Goal: Task Accomplishment & Management: Use online tool/utility

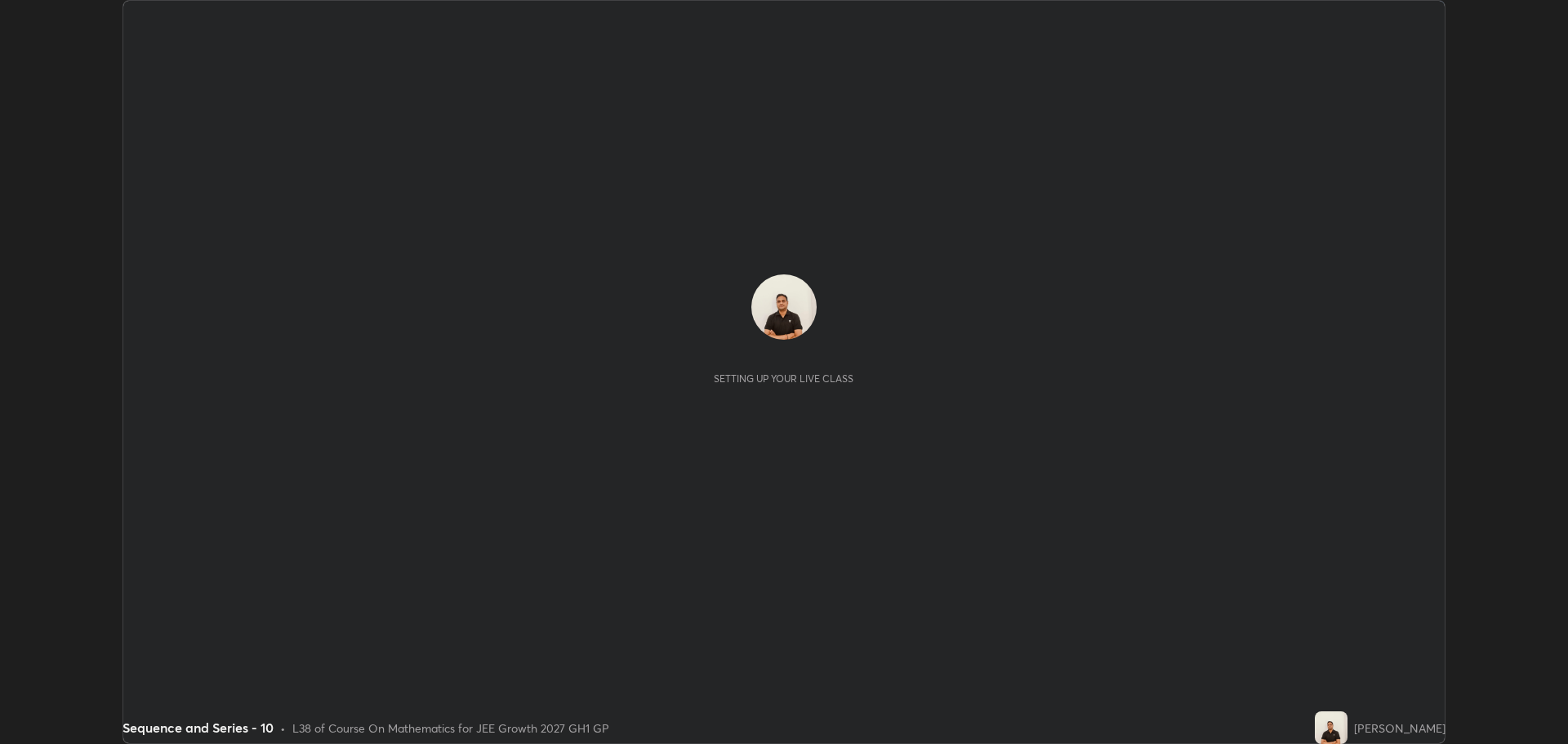
scroll to position [744, 1567]
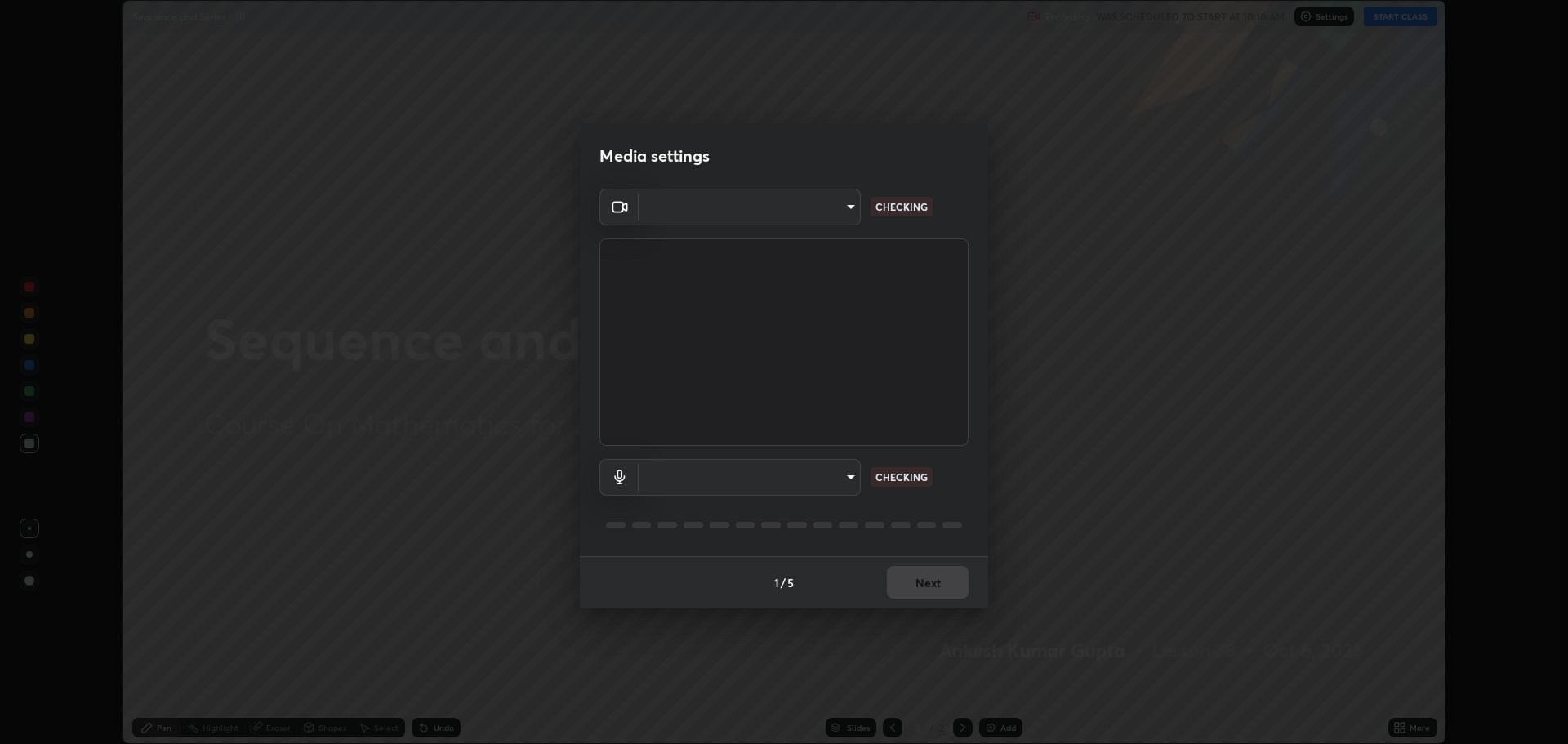
type input "818fcefd3fddf3d091a7478ec67eb8981ca9e8ab5665e76ce228af1b2ffa74de"
type input "9eef42aa830c615b5d7534580cc3e66c86575aa8da00648f2c59efabe6233f6d"
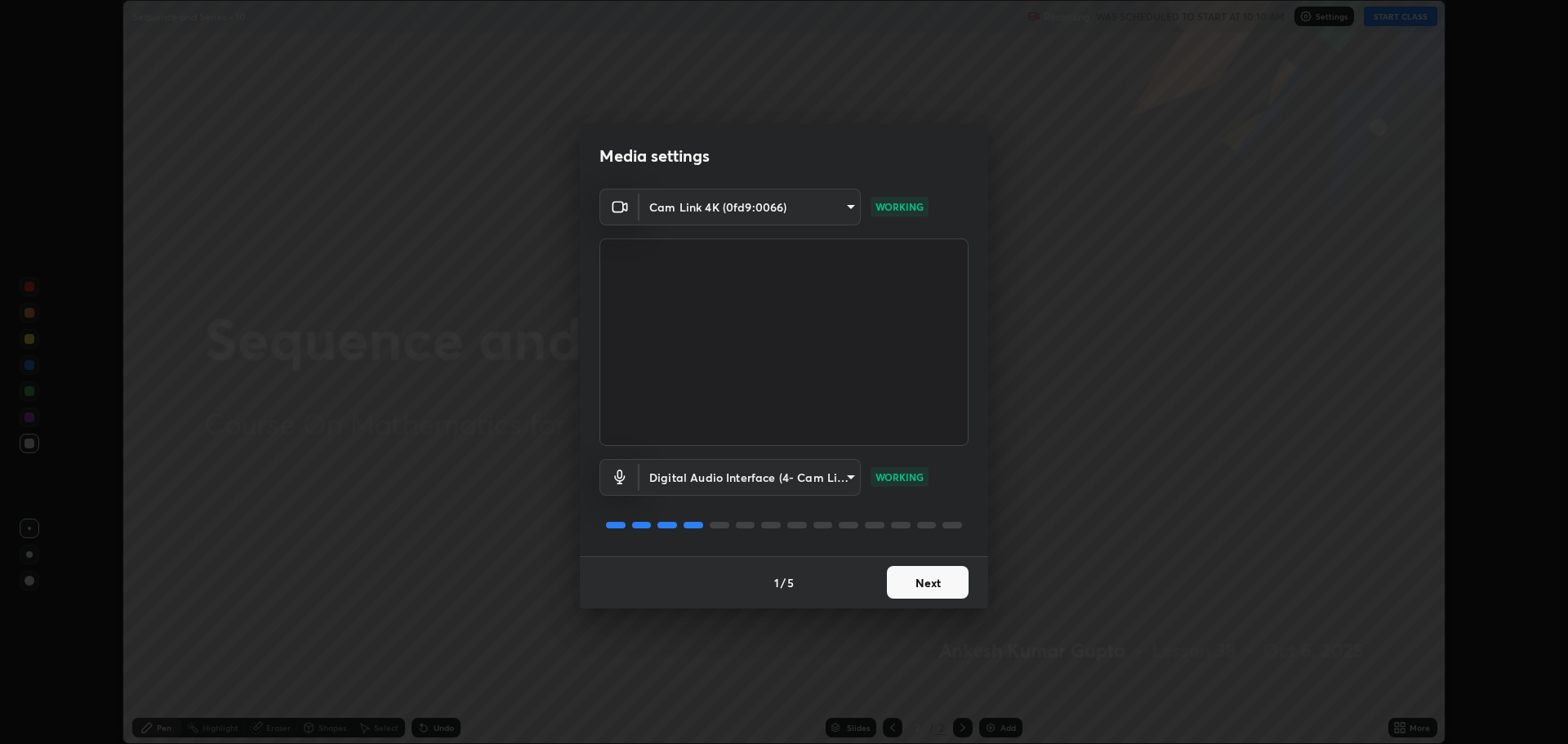
click at [919, 589] on button "Next" at bounding box center [927, 581] width 81 height 33
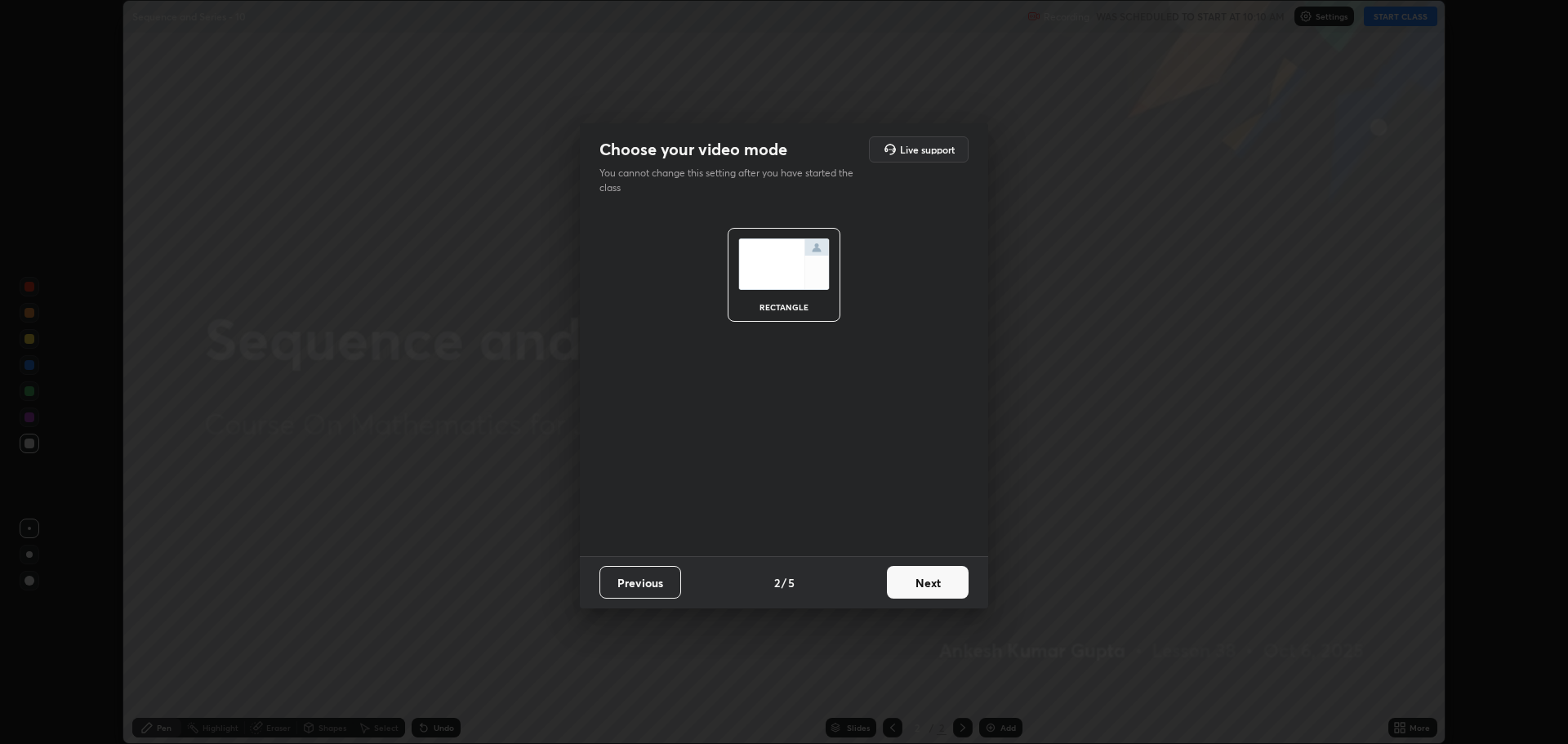
click at [922, 586] on button "Next" at bounding box center [927, 581] width 81 height 33
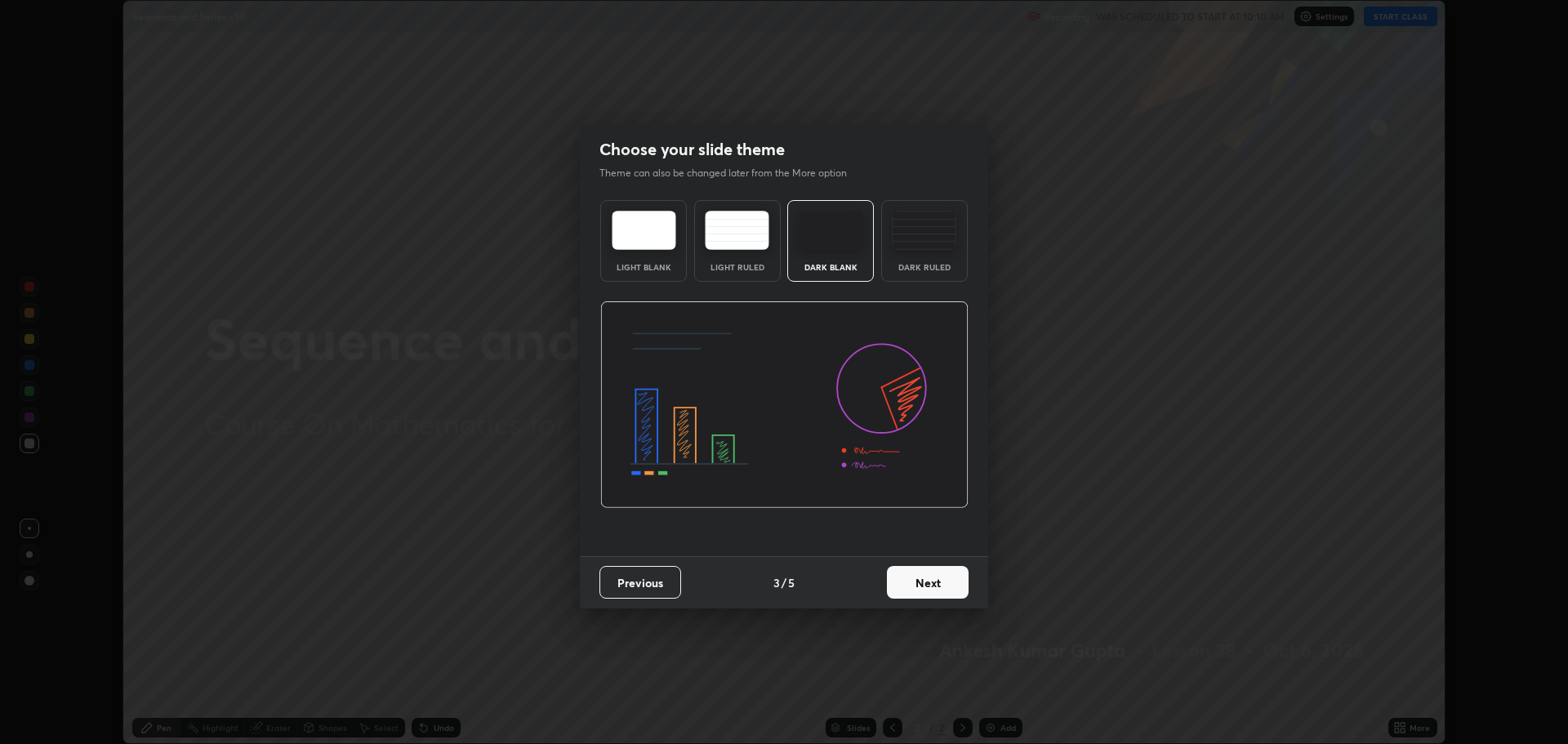
click at [917, 581] on button "Next" at bounding box center [927, 581] width 81 height 33
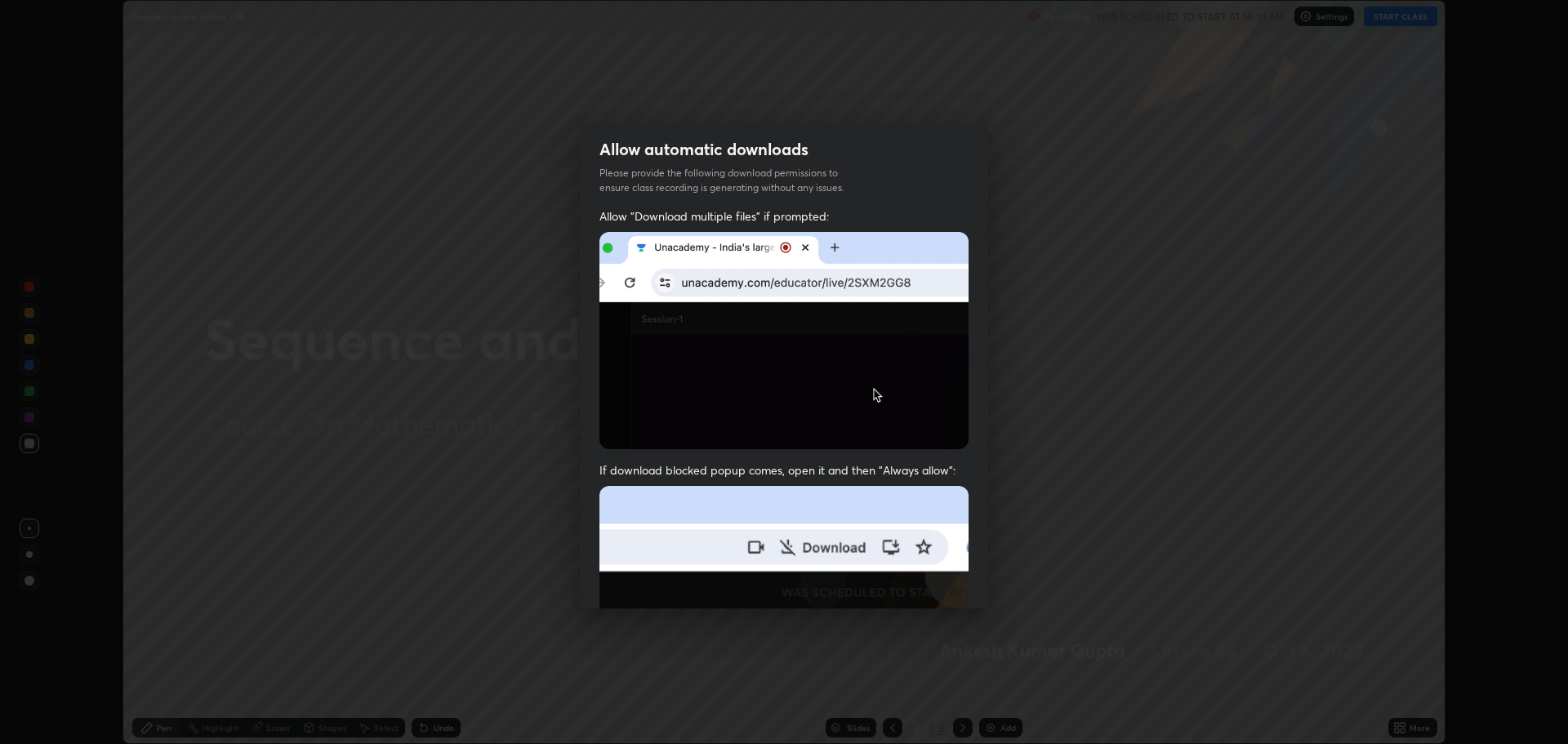
click at [908, 579] on img at bounding box center [784, 664] width 369 height 357
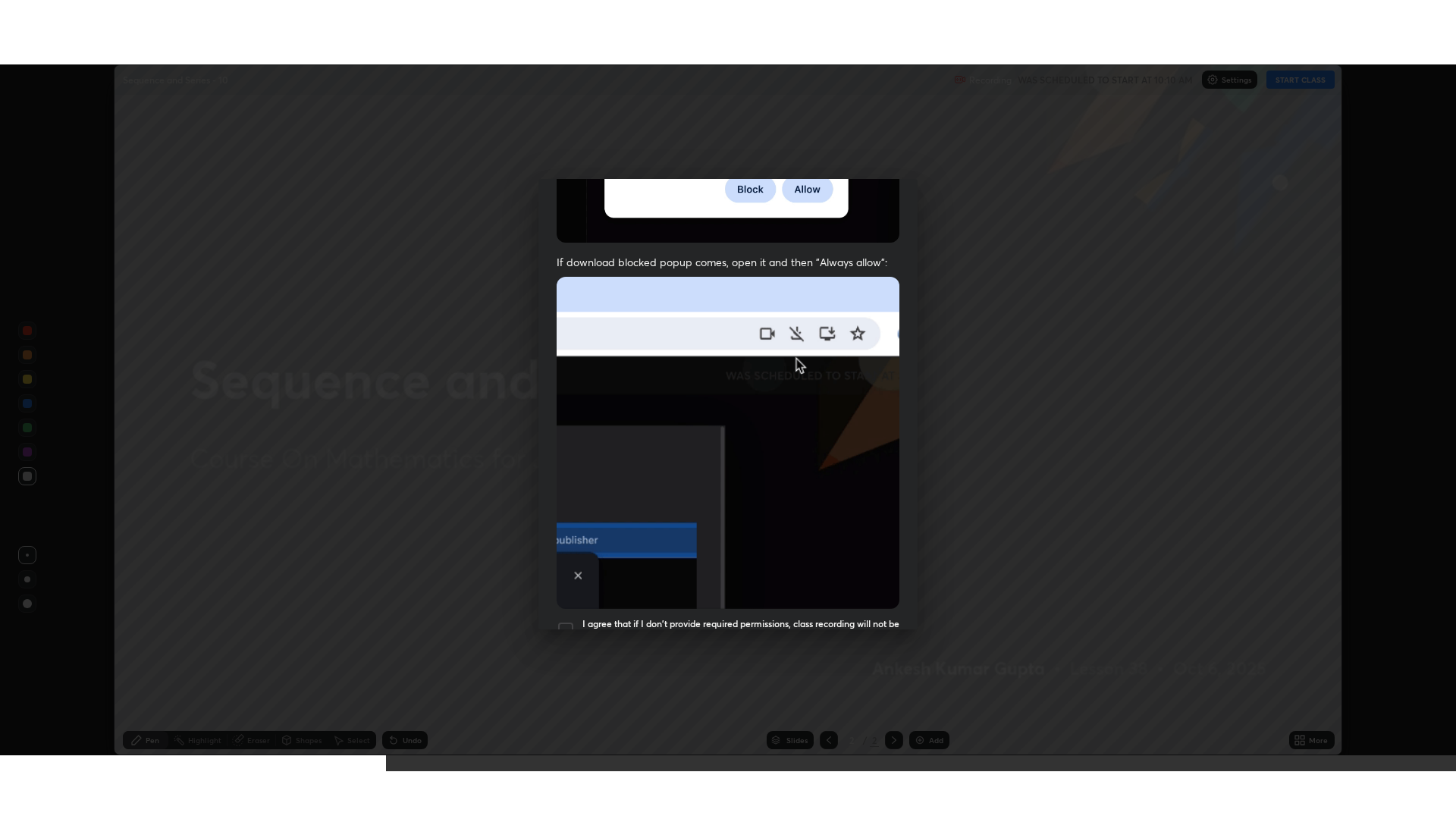
scroll to position [308, 0]
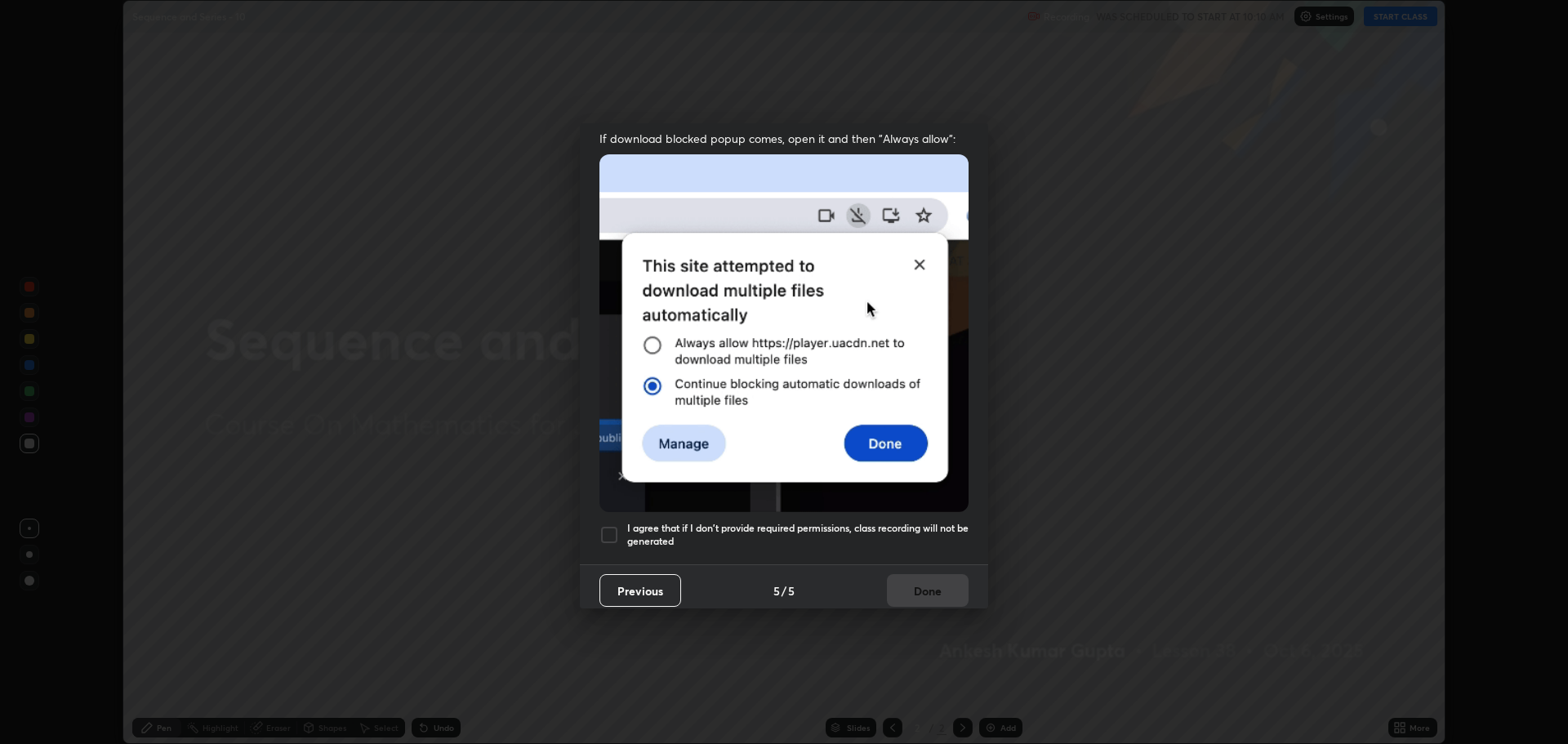
click at [612, 527] on div at bounding box center [608, 534] width 19 height 19
click at [897, 588] on button "Done" at bounding box center [927, 590] width 81 height 33
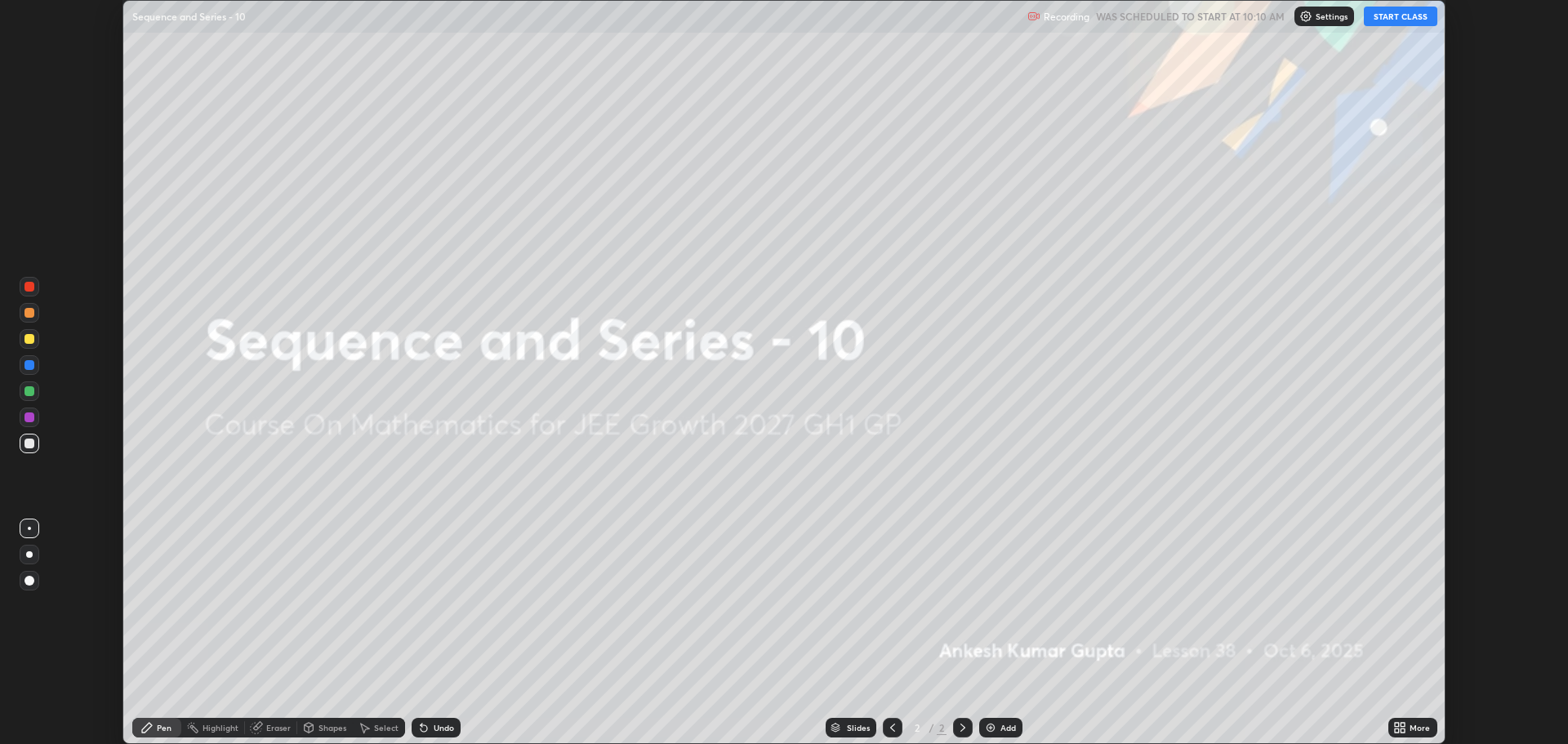
click at [1392, 18] on button "START CLASS" at bounding box center [1400, 16] width 74 height 19
click at [1402, 728] on icon at bounding box center [1403, 730] width 4 height 4
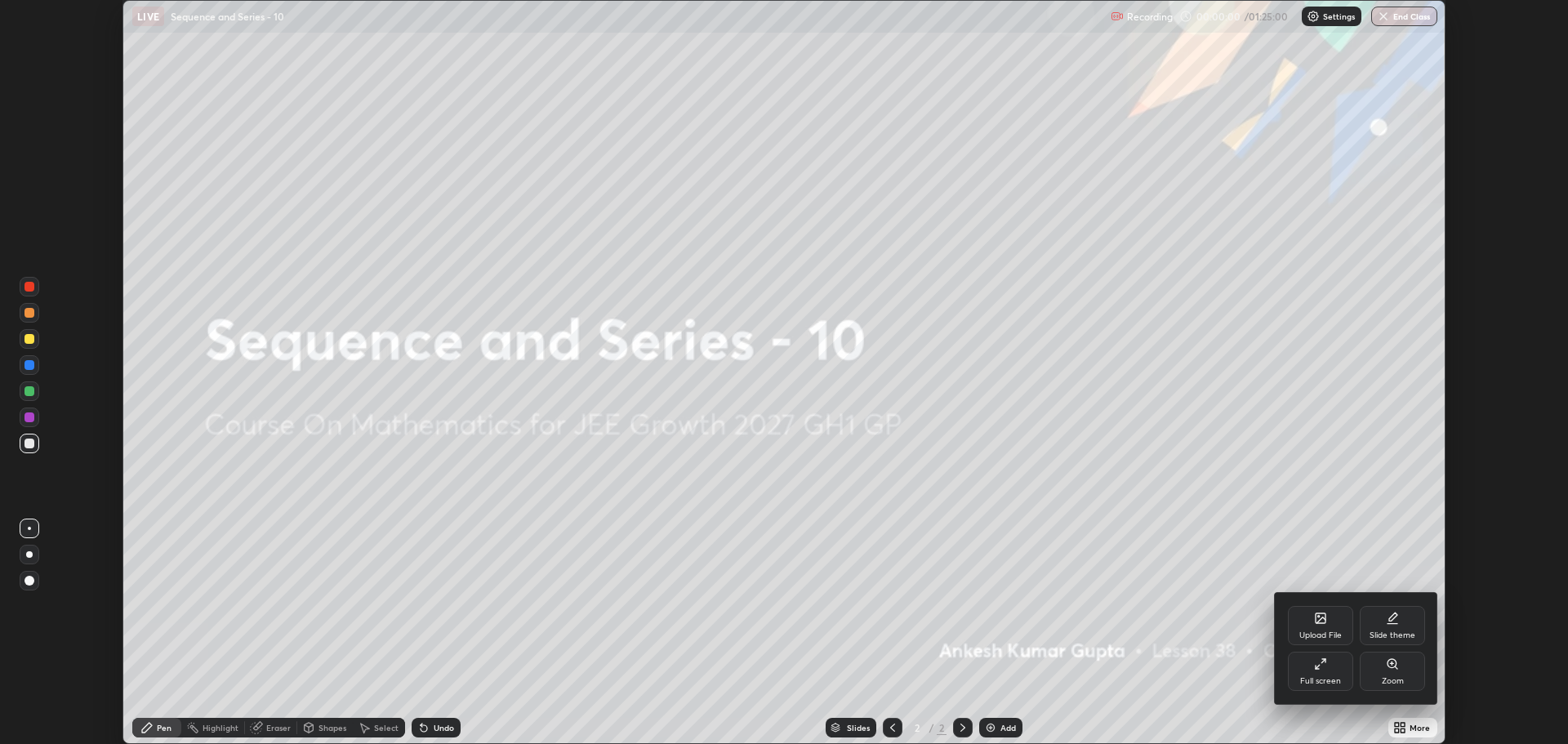
click at [1313, 677] on div "Full screen" at bounding box center [1320, 681] width 41 height 8
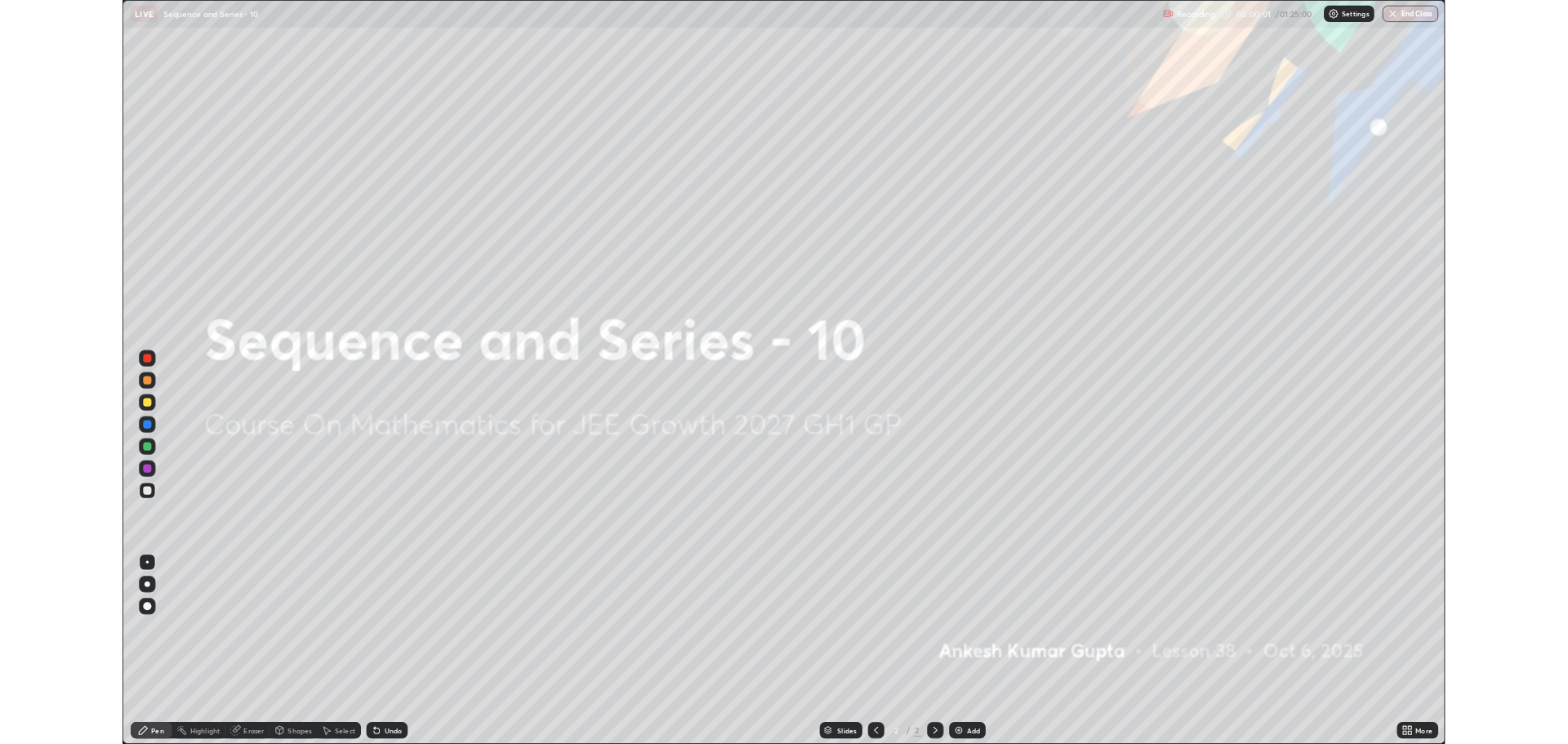
scroll to position [881, 1568]
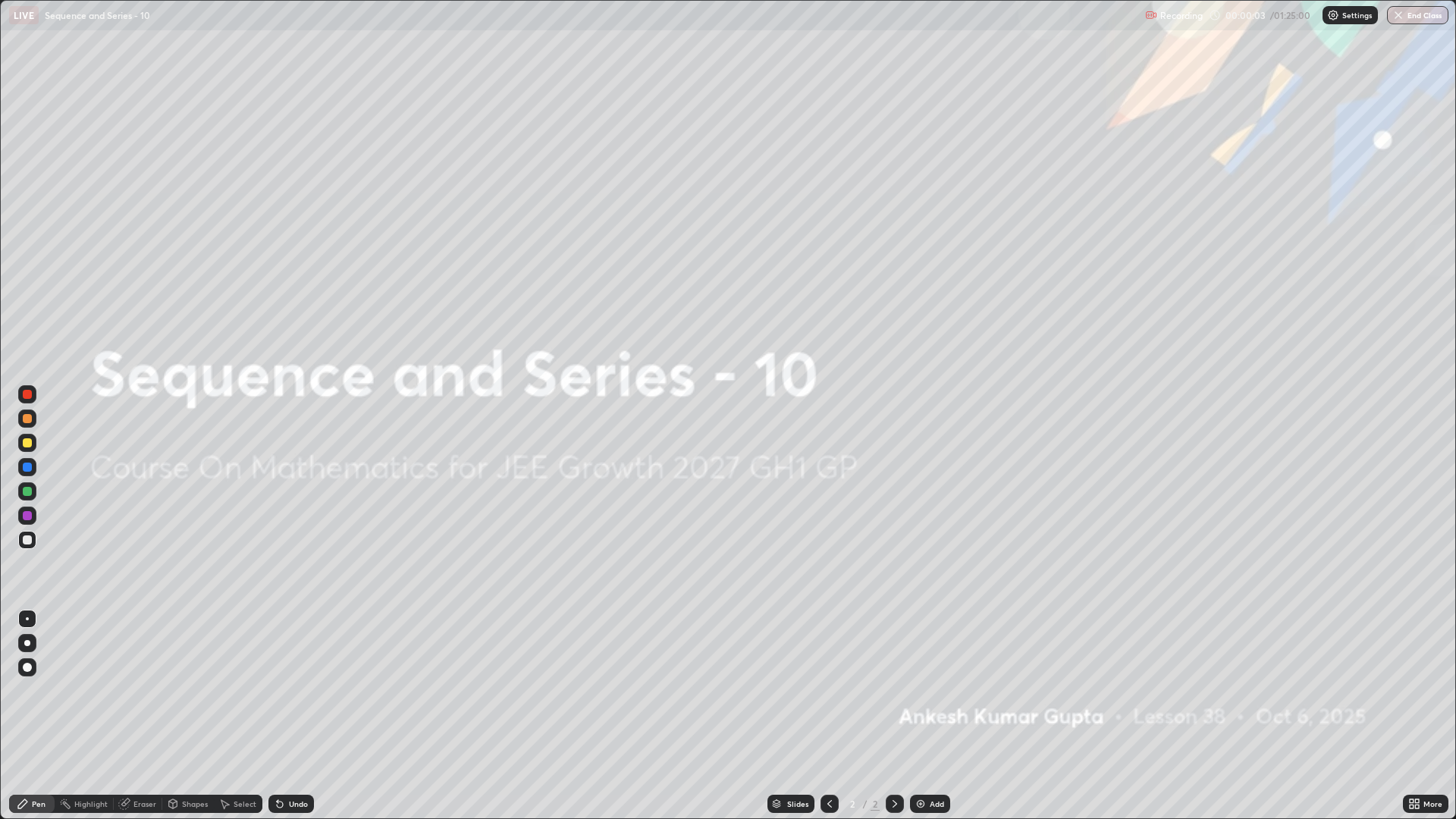
click at [921, 691] on div "Add" at bounding box center [930, 803] width 40 height 18
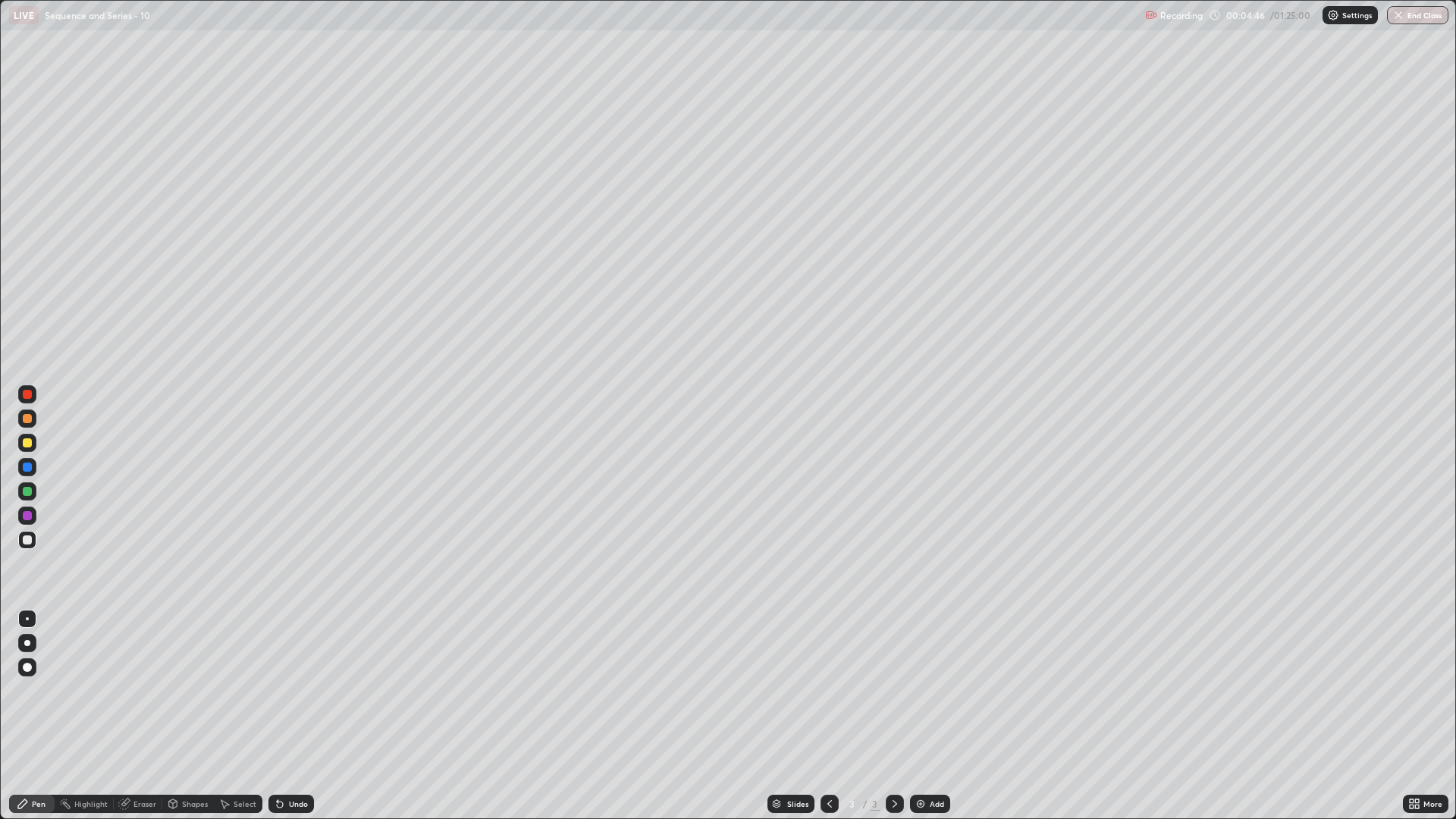
click at [281, 691] on icon at bounding box center [280, 804] width 12 height 12
click at [285, 691] on div "Undo" at bounding box center [291, 803] width 45 height 18
click at [923, 691] on img at bounding box center [921, 804] width 12 height 12
click at [303, 691] on div "Undo" at bounding box center [291, 803] width 45 height 18
click at [171, 691] on icon at bounding box center [173, 803] width 9 height 2
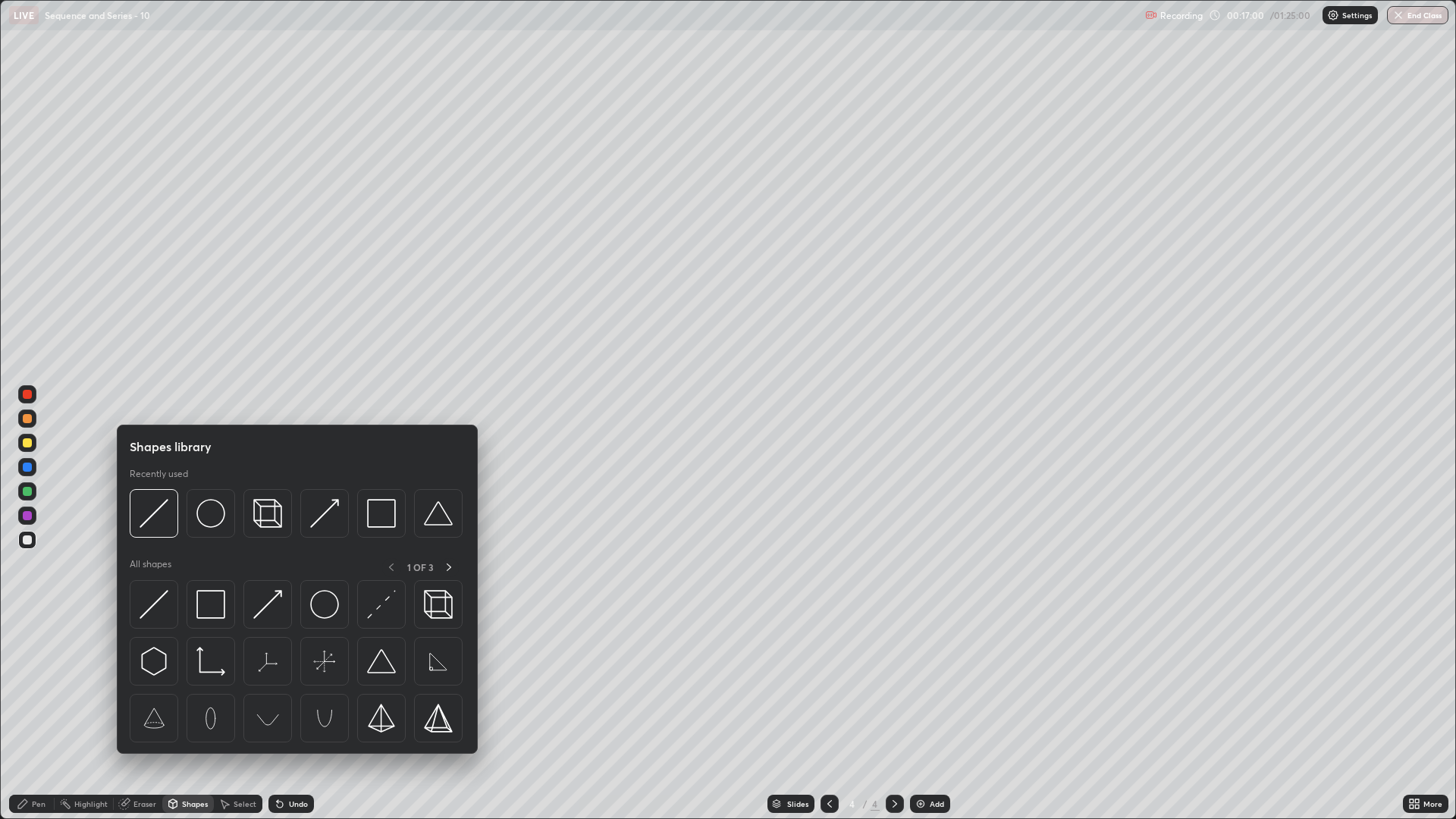
click at [144, 691] on div "Eraser" at bounding box center [138, 803] width 48 height 18
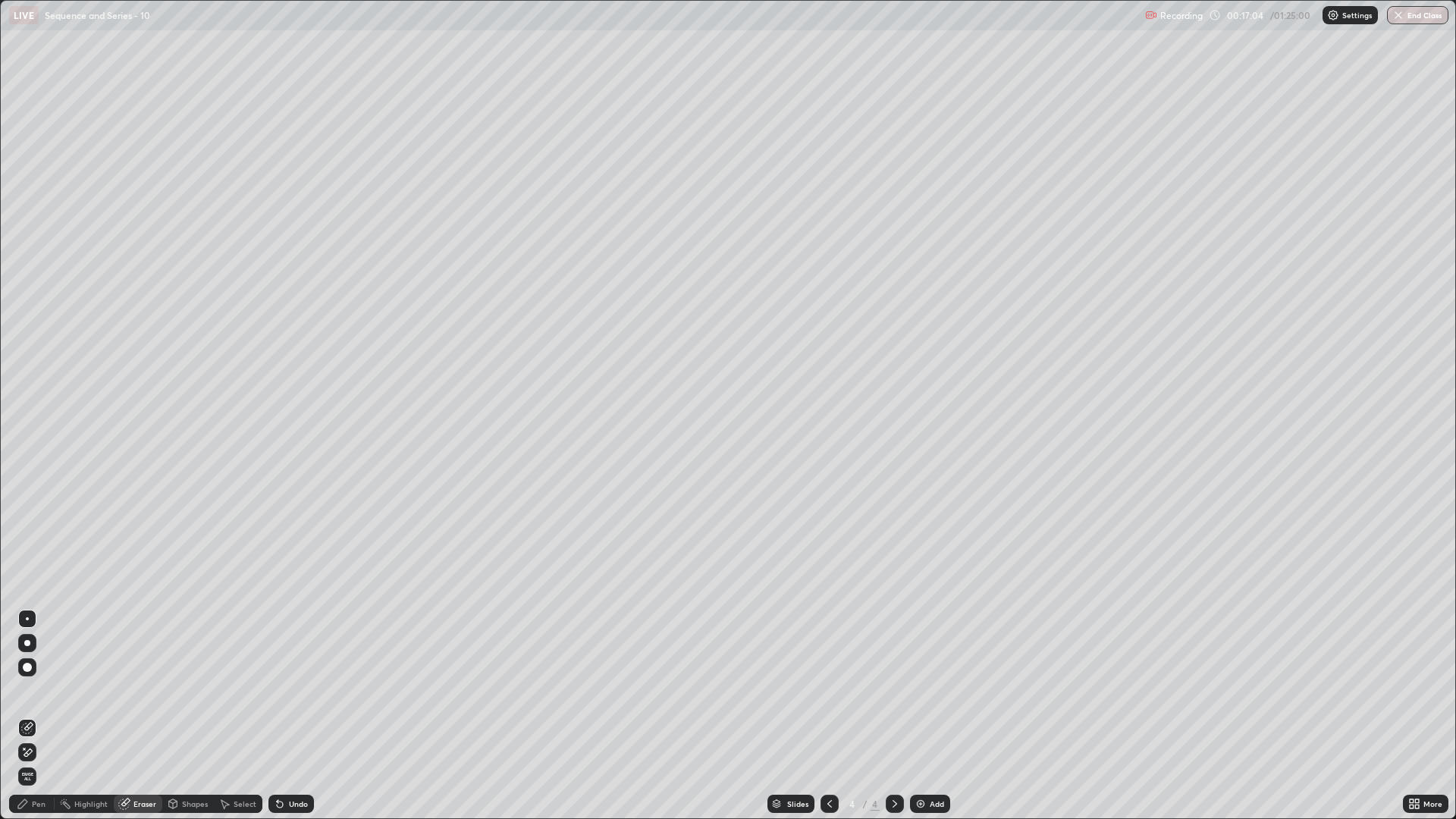
click at [22, 691] on icon at bounding box center [23, 804] width 12 height 12
click at [34, 691] on div "Pen" at bounding box center [39, 804] width 14 height 8
click at [134, 691] on div "Eraser" at bounding box center [144, 804] width 23 height 8
click at [43, 691] on div "Pen" at bounding box center [32, 803] width 45 height 18
click at [141, 691] on div "Eraser" at bounding box center [144, 804] width 23 height 8
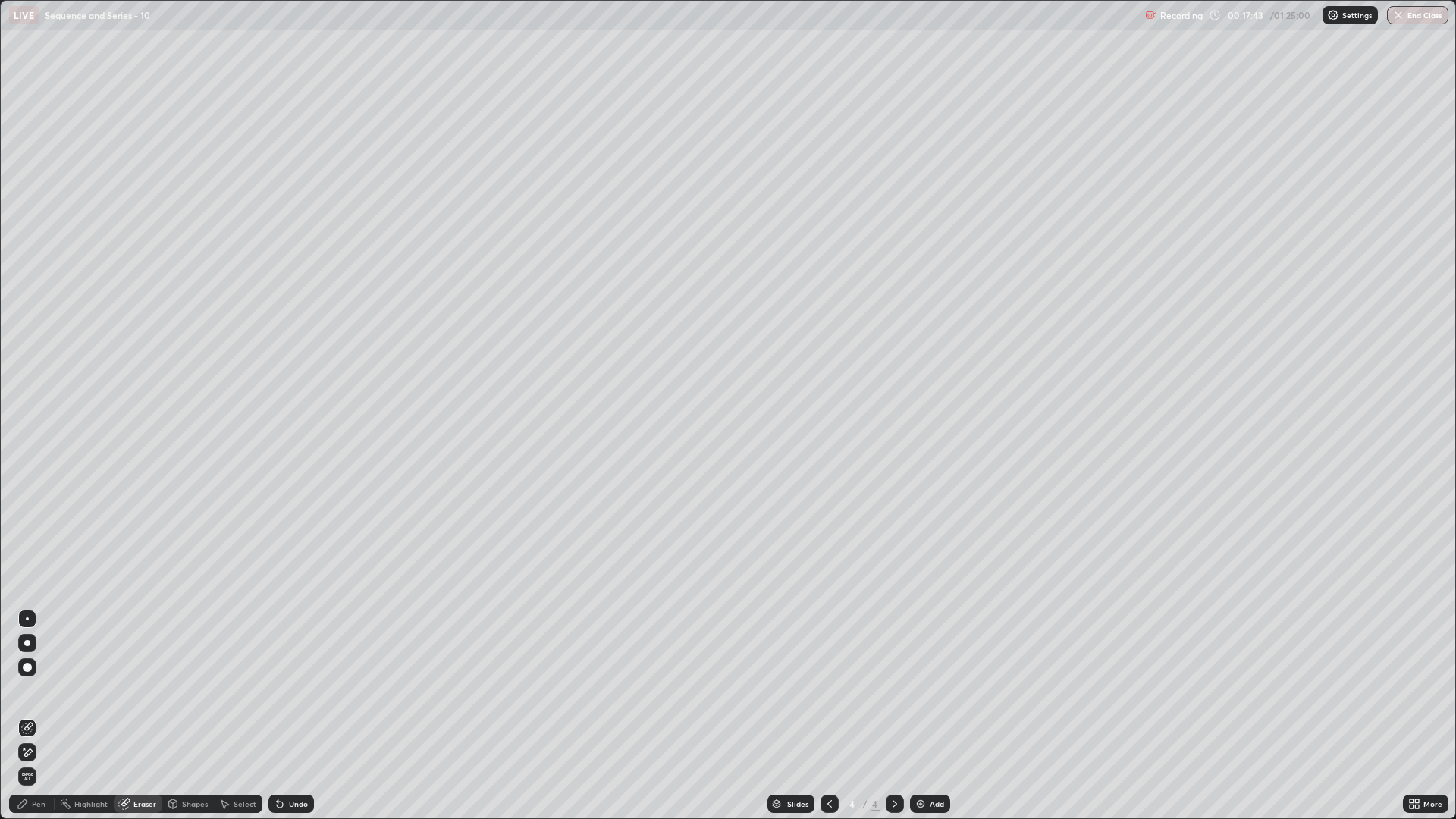
click at [139, 691] on div "Eraser" at bounding box center [138, 803] width 48 height 18
click at [144, 691] on div "Eraser" at bounding box center [144, 804] width 23 height 8
click at [42, 691] on div "Pen" at bounding box center [39, 804] width 14 height 8
click at [144, 691] on div "Eraser" at bounding box center [138, 803] width 48 height 18
click at [29, 691] on div "Pen" at bounding box center [32, 803] width 45 height 18
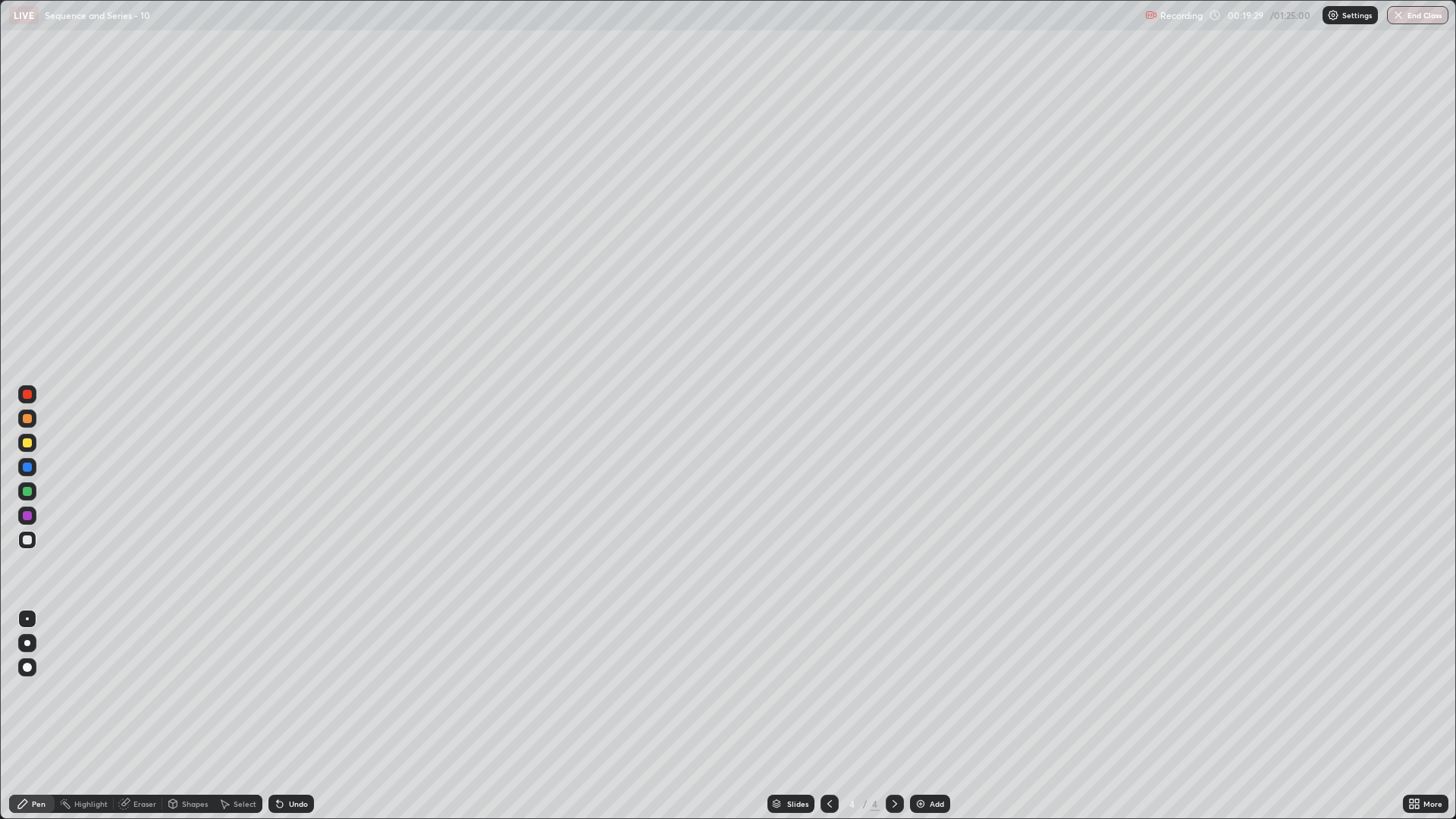
click at [134, 691] on div "Eraser" at bounding box center [144, 804] width 23 height 8
click at [34, 691] on div "Pen" at bounding box center [39, 804] width 14 height 8
click at [922, 691] on img at bounding box center [921, 804] width 12 height 12
click at [156, 691] on div "Eraser" at bounding box center [138, 803] width 48 height 18
click at [33, 691] on div "Pen" at bounding box center [39, 804] width 14 height 8
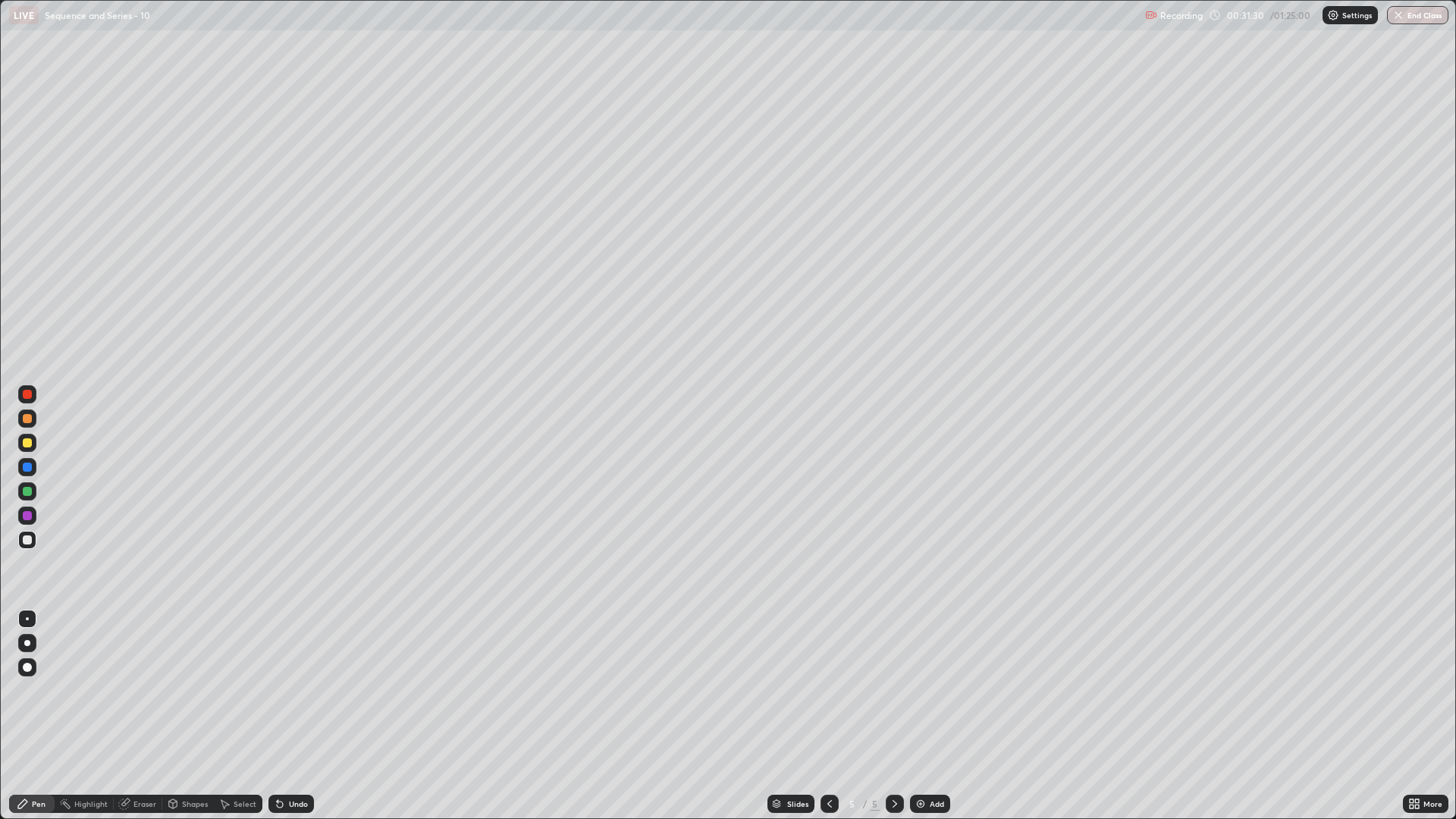
click at [33, 446] on div at bounding box center [26, 442] width 18 height 18
click at [915, 691] on img at bounding box center [921, 804] width 12 height 12
click at [296, 691] on div "Undo" at bounding box center [291, 803] width 45 height 18
click at [137, 691] on div "Eraser" at bounding box center [144, 804] width 23 height 8
click at [35, 691] on div "Pen" at bounding box center [39, 804] width 14 height 8
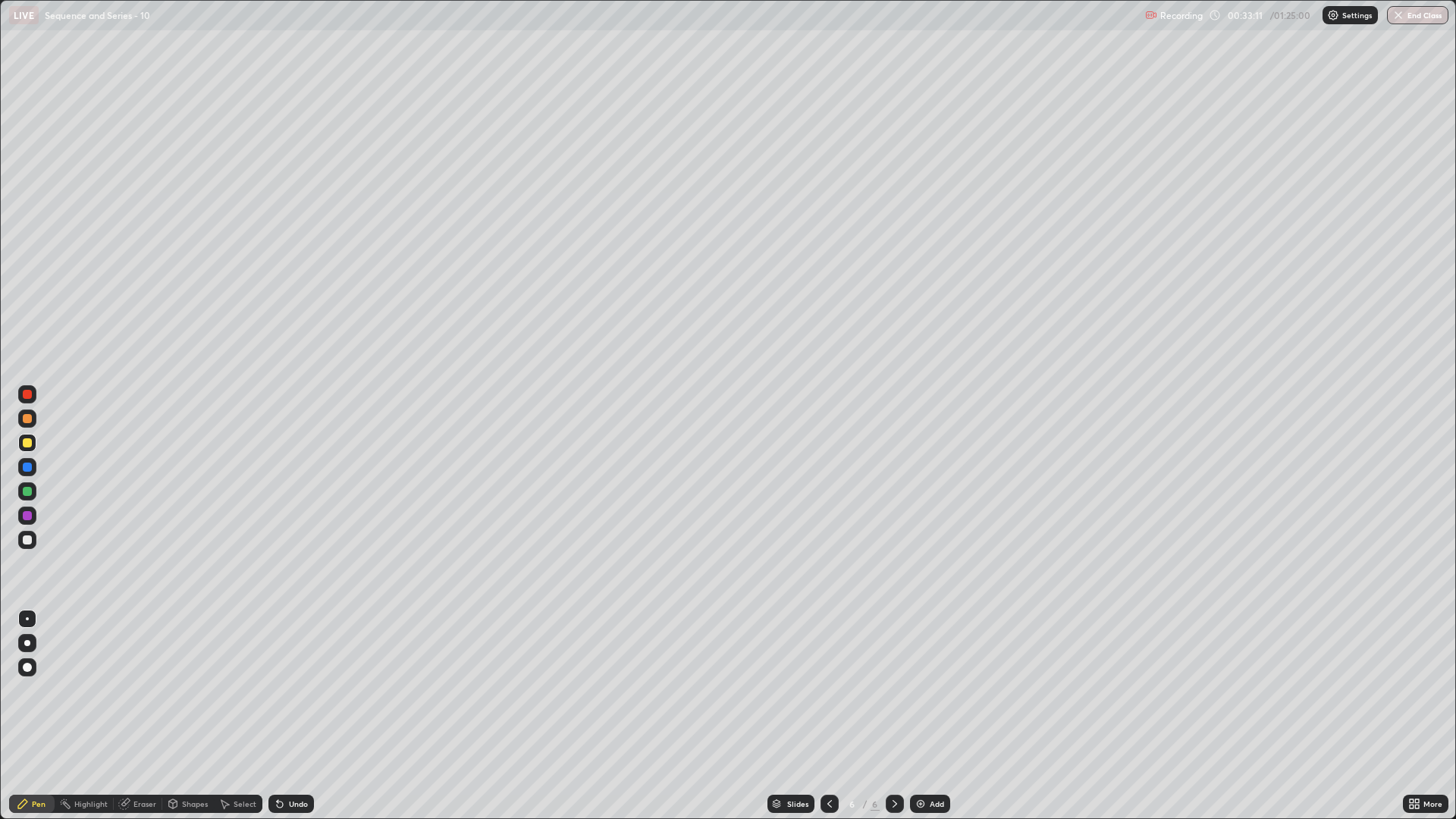
click at [143, 691] on div "Eraser" at bounding box center [144, 804] width 23 height 8
click at [44, 691] on div "Pen" at bounding box center [39, 804] width 14 height 8
click at [133, 691] on div "Eraser" at bounding box center [144, 804] width 23 height 8
click at [40, 691] on div "Pen" at bounding box center [32, 803] width 45 height 18
click at [138, 691] on div "Eraser" at bounding box center [144, 804] width 23 height 8
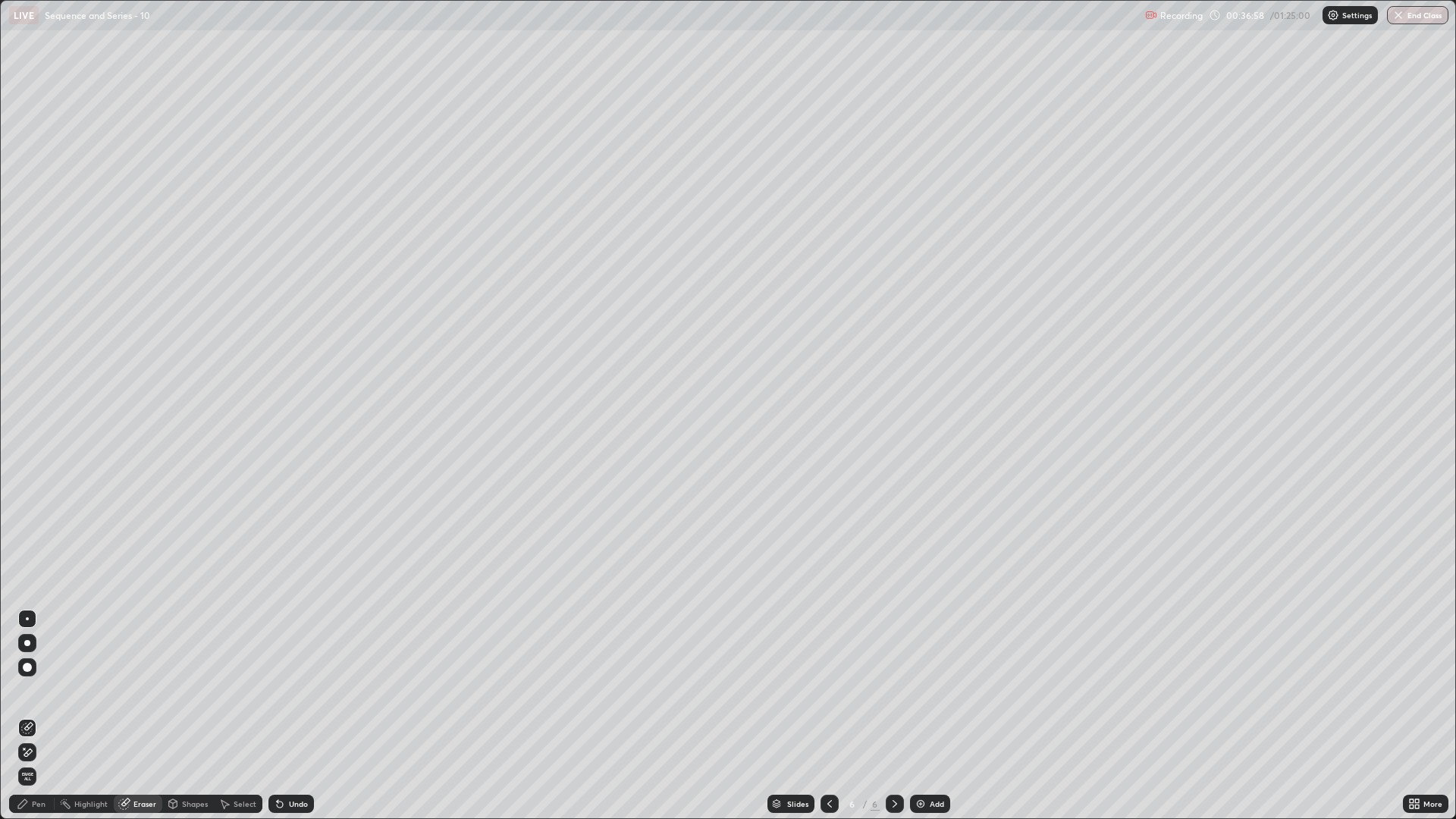
click at [35, 691] on div "Pen" at bounding box center [32, 803] width 45 height 18
click at [140, 691] on div "Eraser" at bounding box center [144, 804] width 23 height 8
click at [33, 691] on div "Pen" at bounding box center [39, 804] width 14 height 8
click at [26, 541] on div at bounding box center [27, 540] width 9 height 9
click at [919, 691] on img at bounding box center [921, 804] width 12 height 12
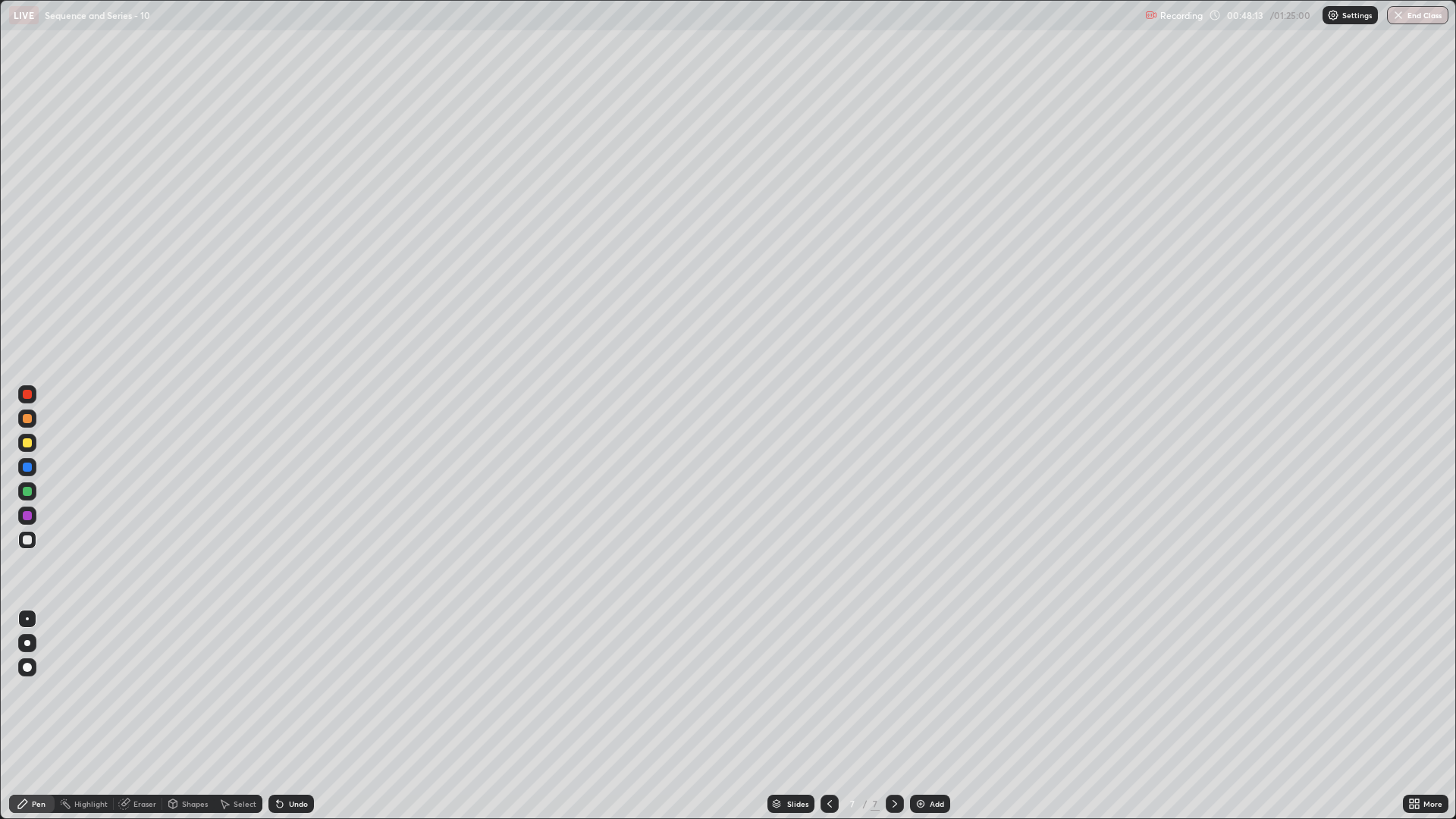
click at [136, 691] on div "Eraser" at bounding box center [138, 803] width 48 height 18
click at [33, 691] on div "Pen" at bounding box center [39, 804] width 14 height 8
click at [135, 691] on div "Eraser" at bounding box center [144, 804] width 23 height 8
click at [33, 691] on div "Pen" at bounding box center [32, 803] width 45 height 18
click at [142, 691] on div "Eraser" at bounding box center [144, 804] width 23 height 8
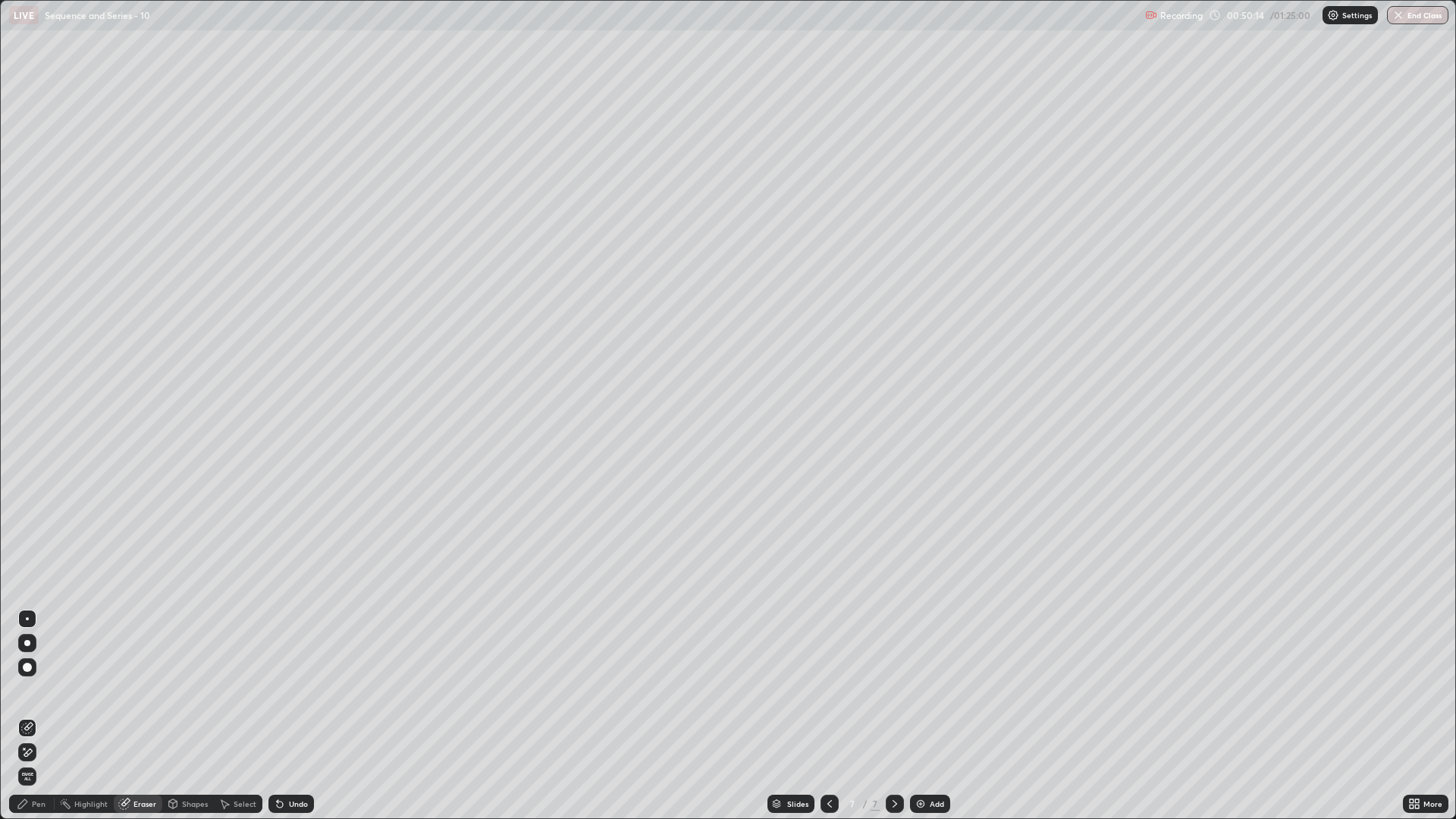
click at [40, 691] on div "Pen" at bounding box center [39, 804] width 14 height 8
click at [289, 691] on div "Undo" at bounding box center [298, 804] width 19 height 8
click at [146, 691] on div "Eraser" at bounding box center [144, 804] width 23 height 8
click at [29, 691] on icon at bounding box center [23, 804] width 12 height 12
click at [928, 691] on div "Add" at bounding box center [930, 803] width 40 height 18
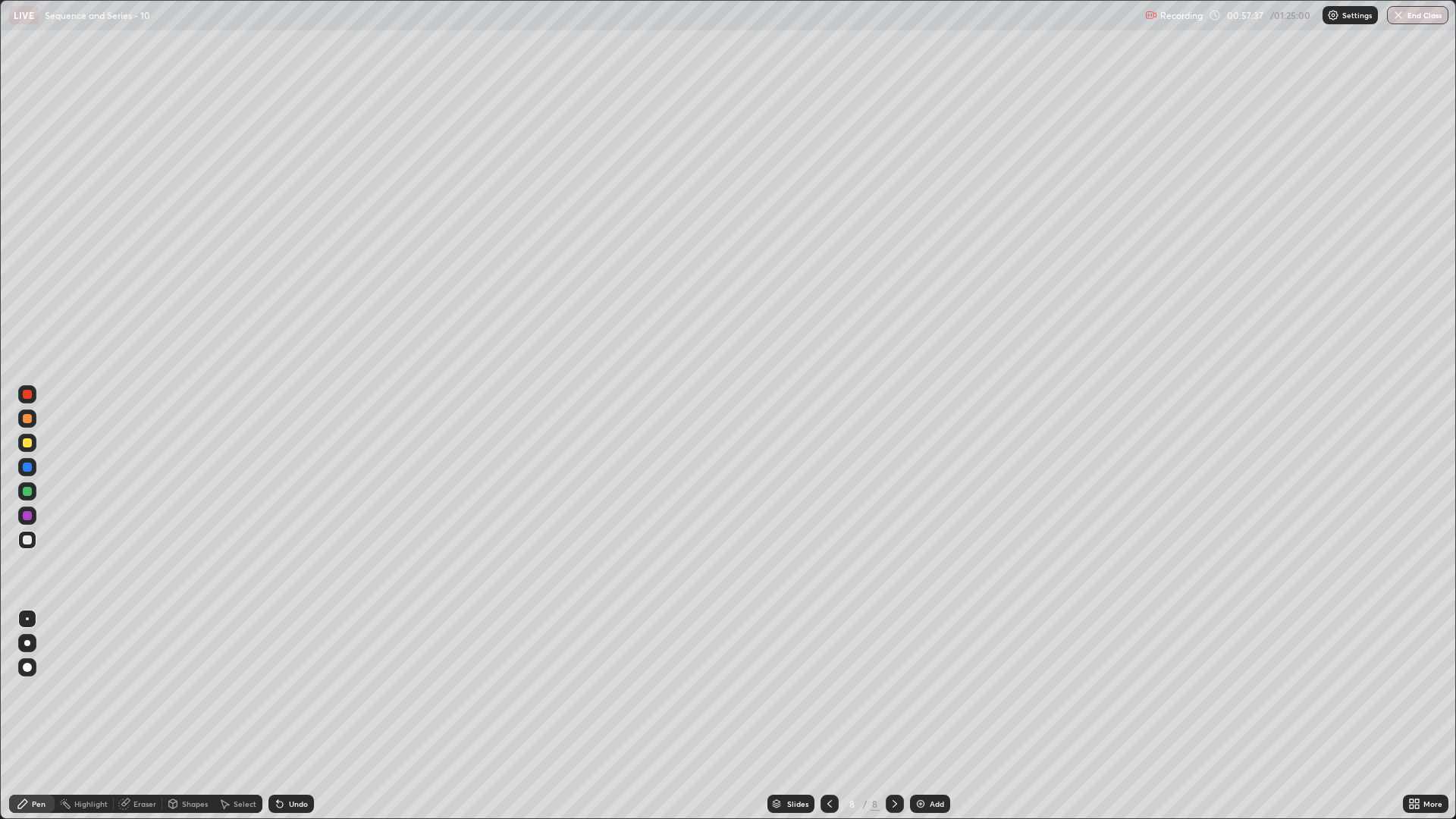
click at [142, 691] on div "Eraser" at bounding box center [144, 804] width 23 height 8
click at [29, 691] on div "Pen" at bounding box center [32, 803] width 45 height 18
click at [132, 691] on div "Eraser" at bounding box center [138, 803] width 48 height 18
click at [40, 691] on div "Pen" at bounding box center [32, 803] width 45 height 18
click at [30, 441] on div at bounding box center [27, 443] width 9 height 9
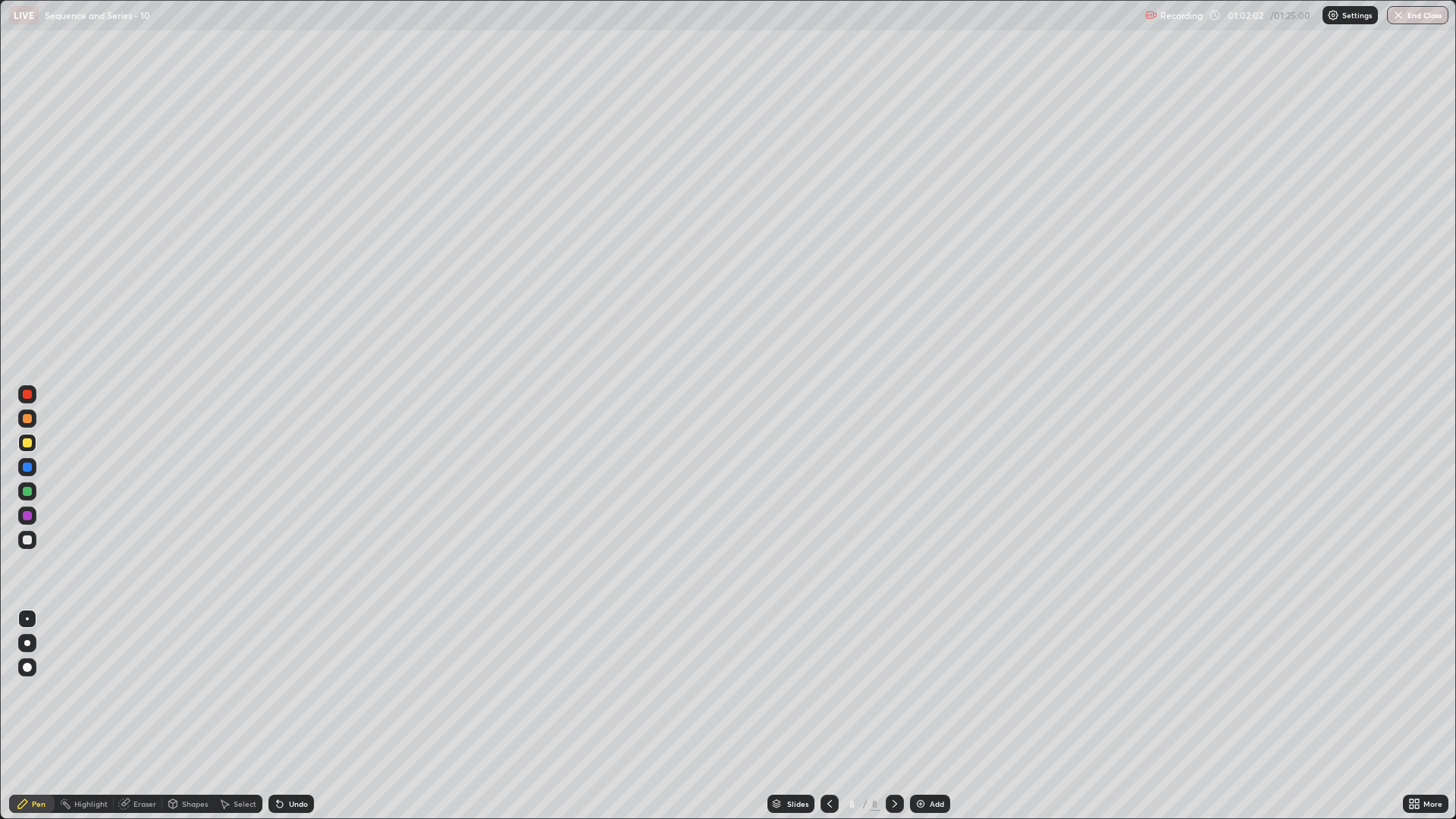
click at [193, 691] on div "Shapes" at bounding box center [195, 804] width 26 height 8
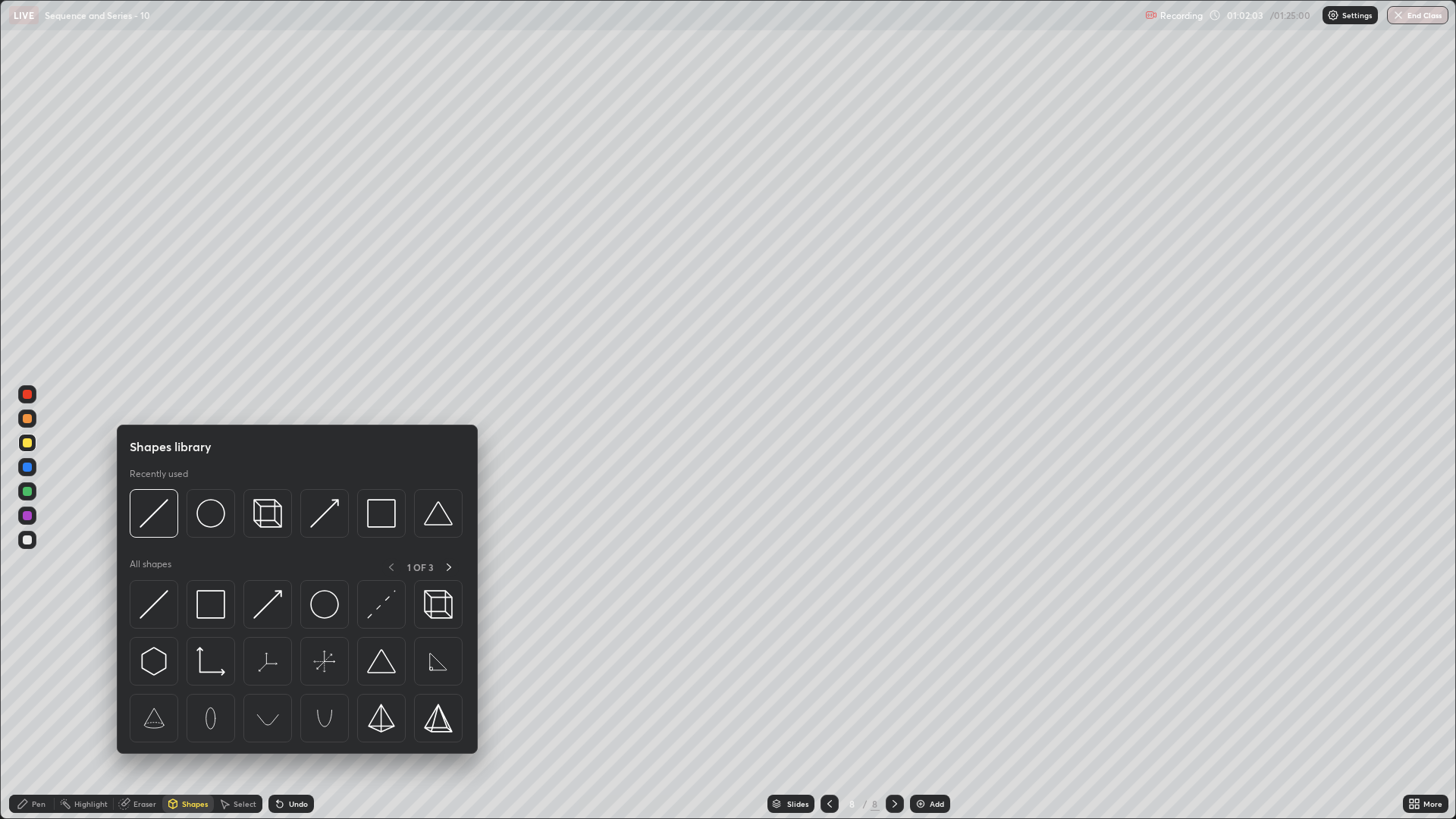
click at [49, 691] on div "Pen" at bounding box center [32, 803] width 45 height 18
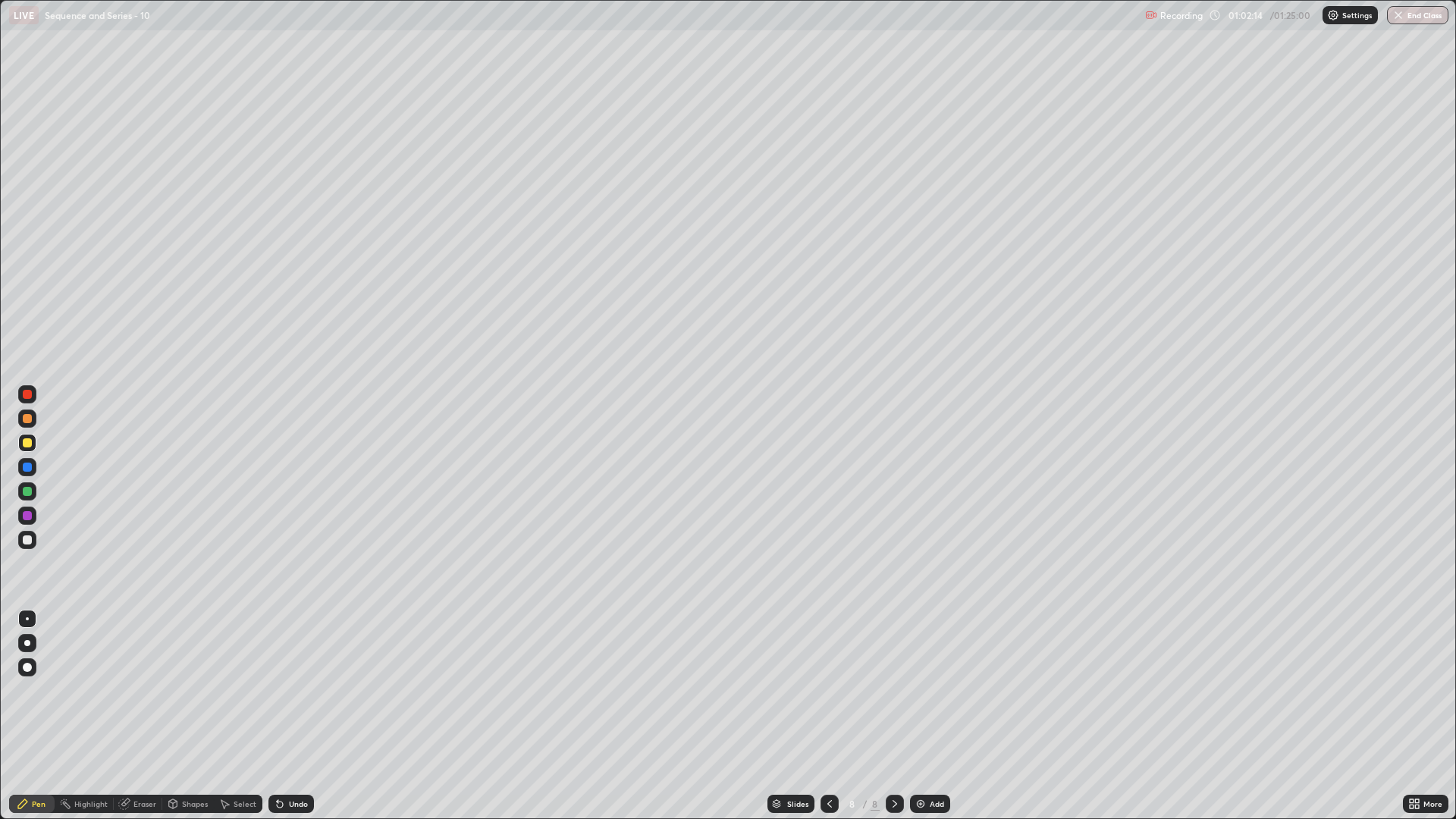
click at [137, 691] on div "Eraser" at bounding box center [144, 804] width 23 height 8
click at [37, 691] on div "Pen" at bounding box center [32, 803] width 45 height 18
click at [921, 691] on img at bounding box center [921, 804] width 12 height 12
click at [147, 691] on div "Eraser" at bounding box center [144, 804] width 23 height 8
click at [41, 691] on div "Pen" at bounding box center [39, 804] width 14 height 8
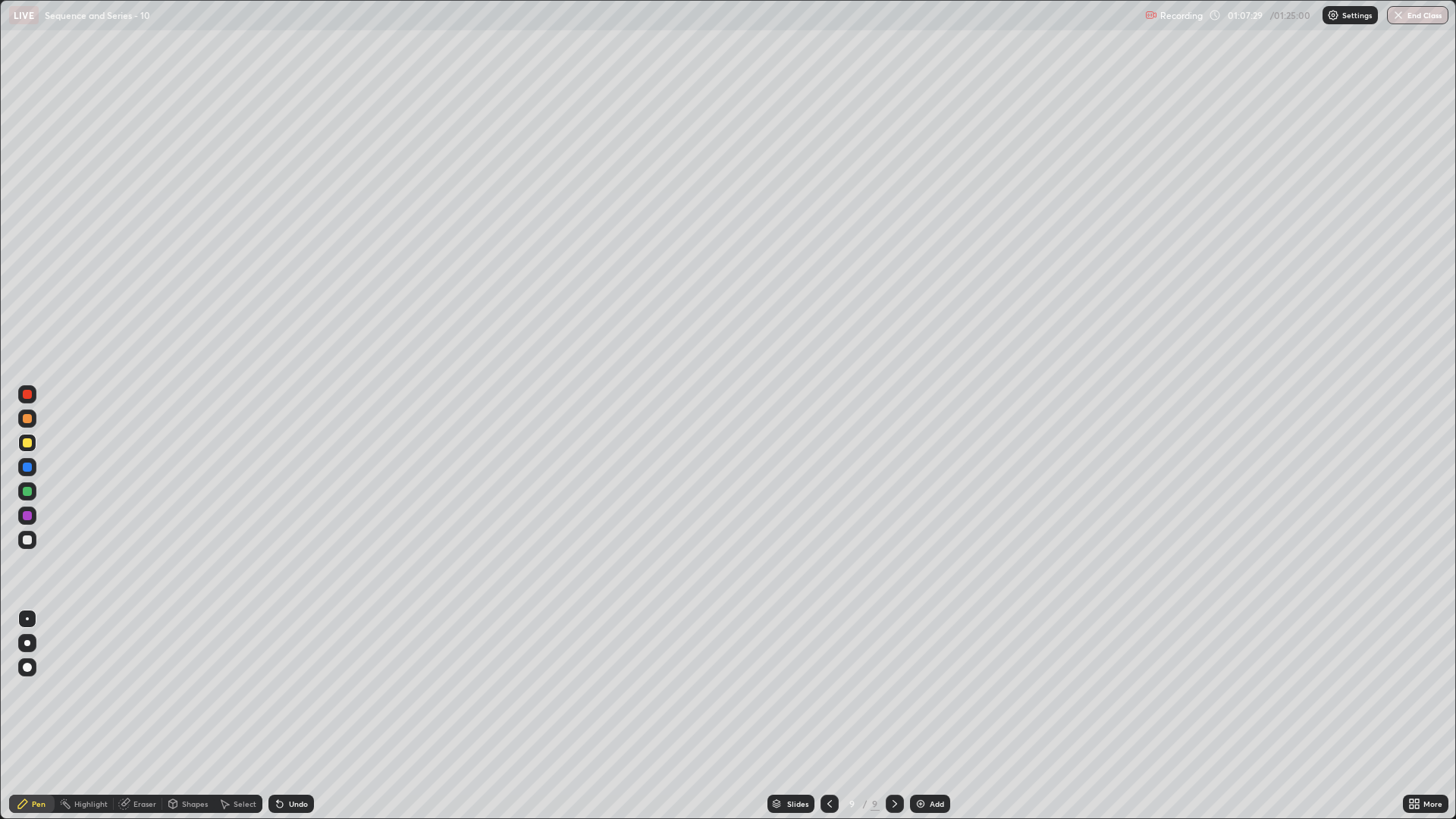
click at [827, 691] on icon at bounding box center [830, 804] width 5 height 8
click at [890, 691] on icon at bounding box center [895, 804] width 12 height 12
click at [144, 691] on div "Eraser" at bounding box center [138, 803] width 48 height 18
click at [136, 691] on div "Eraser" at bounding box center [144, 804] width 23 height 8
click at [136, 691] on div "Eraser" at bounding box center [138, 803] width 48 height 18
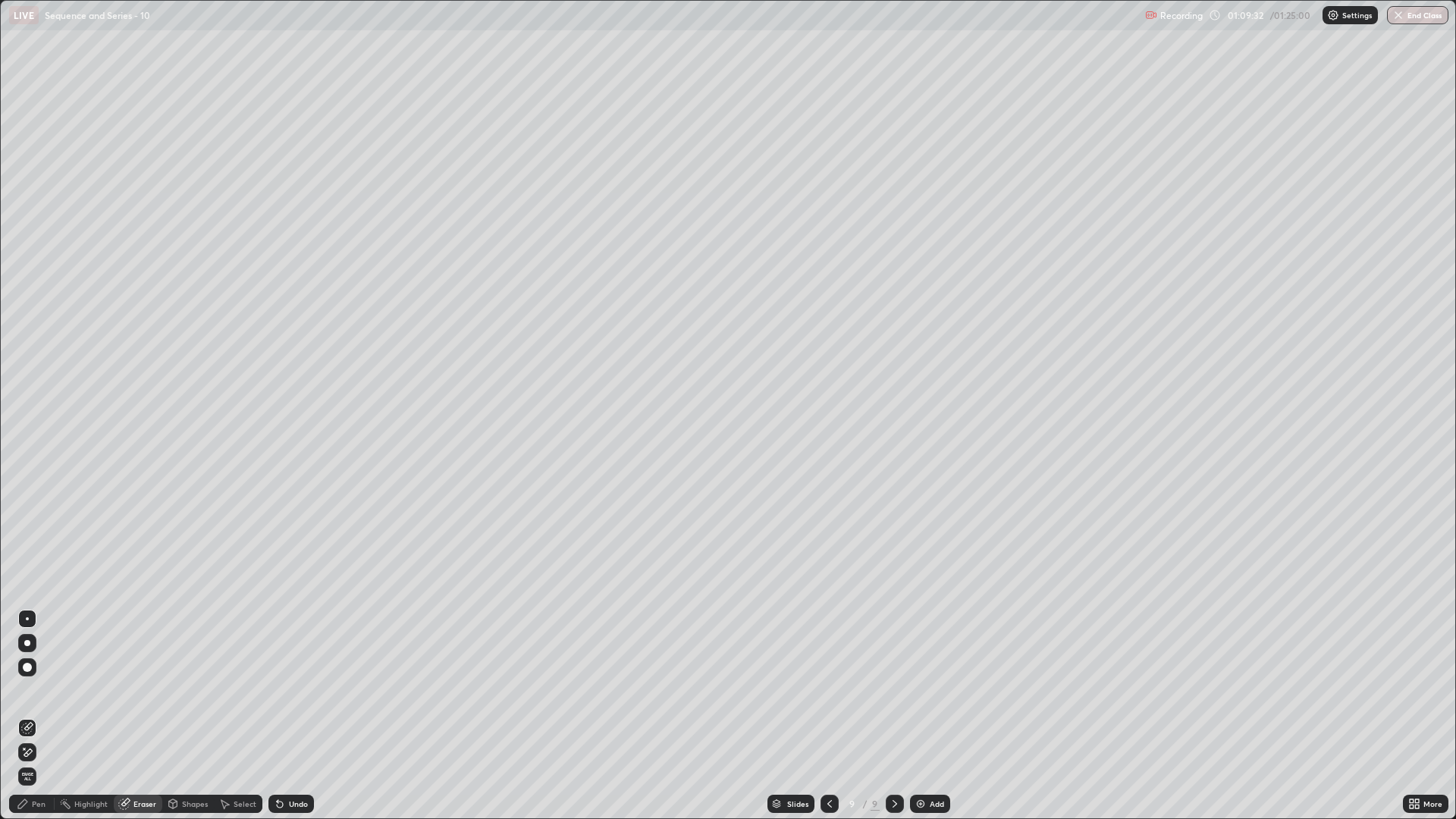
click at [44, 691] on div "Pen" at bounding box center [39, 804] width 14 height 8
click at [133, 691] on div "Eraser" at bounding box center [144, 804] width 23 height 8
click at [48, 691] on div "Pen" at bounding box center [32, 803] width 45 height 18
click at [928, 691] on div "Add" at bounding box center [930, 803] width 40 height 18
click at [142, 691] on div "Eraser" at bounding box center [144, 804] width 23 height 8
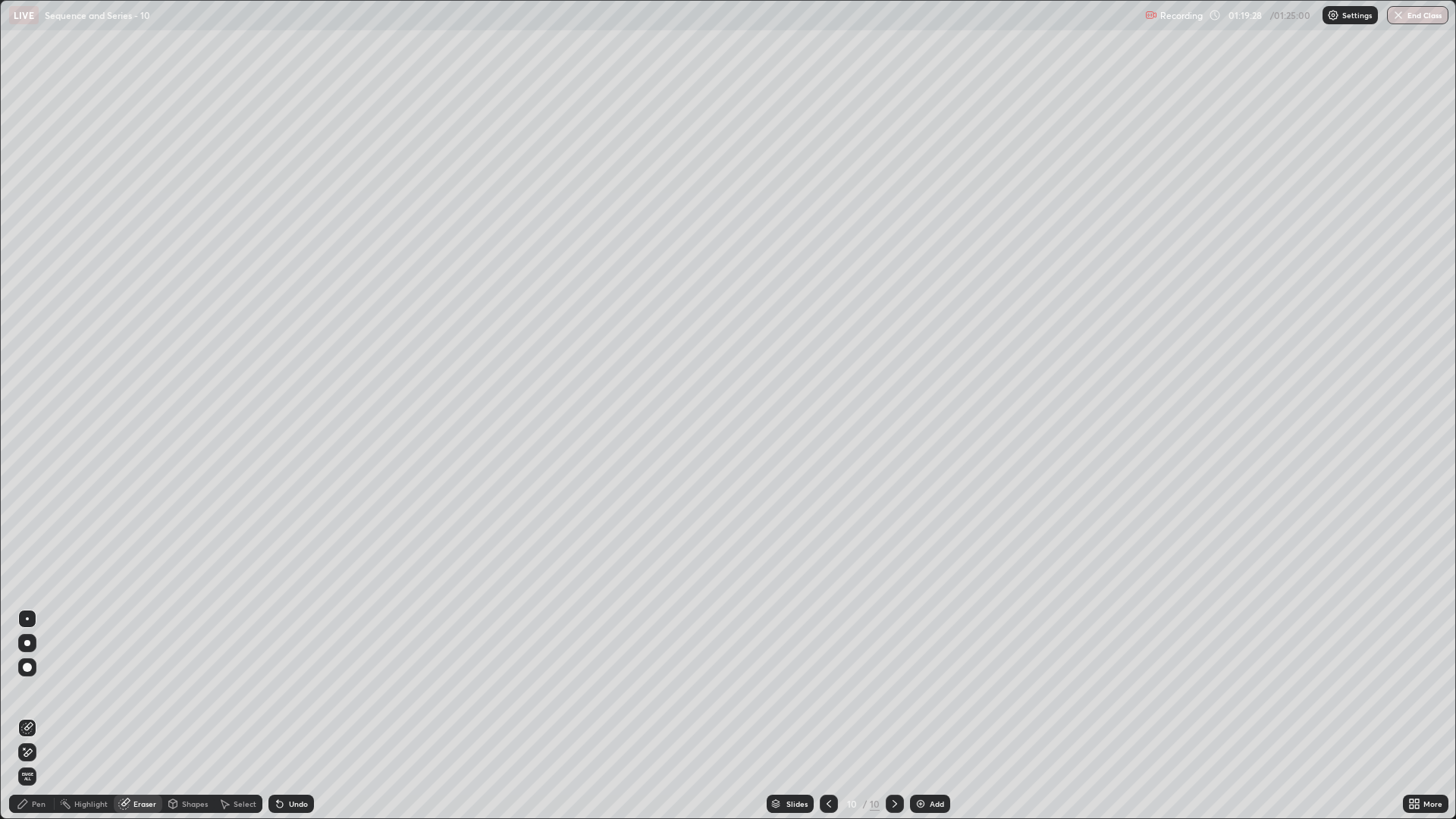
click at [30, 691] on div "Pen" at bounding box center [32, 803] width 45 height 18
click at [140, 691] on div "Eraser" at bounding box center [138, 803] width 48 height 18
click at [47, 691] on div "Pen" at bounding box center [32, 803] width 45 height 18
click at [136, 691] on div "Eraser" at bounding box center [138, 803] width 48 height 18
click at [37, 691] on div "Pen" at bounding box center [32, 803] width 45 height 18
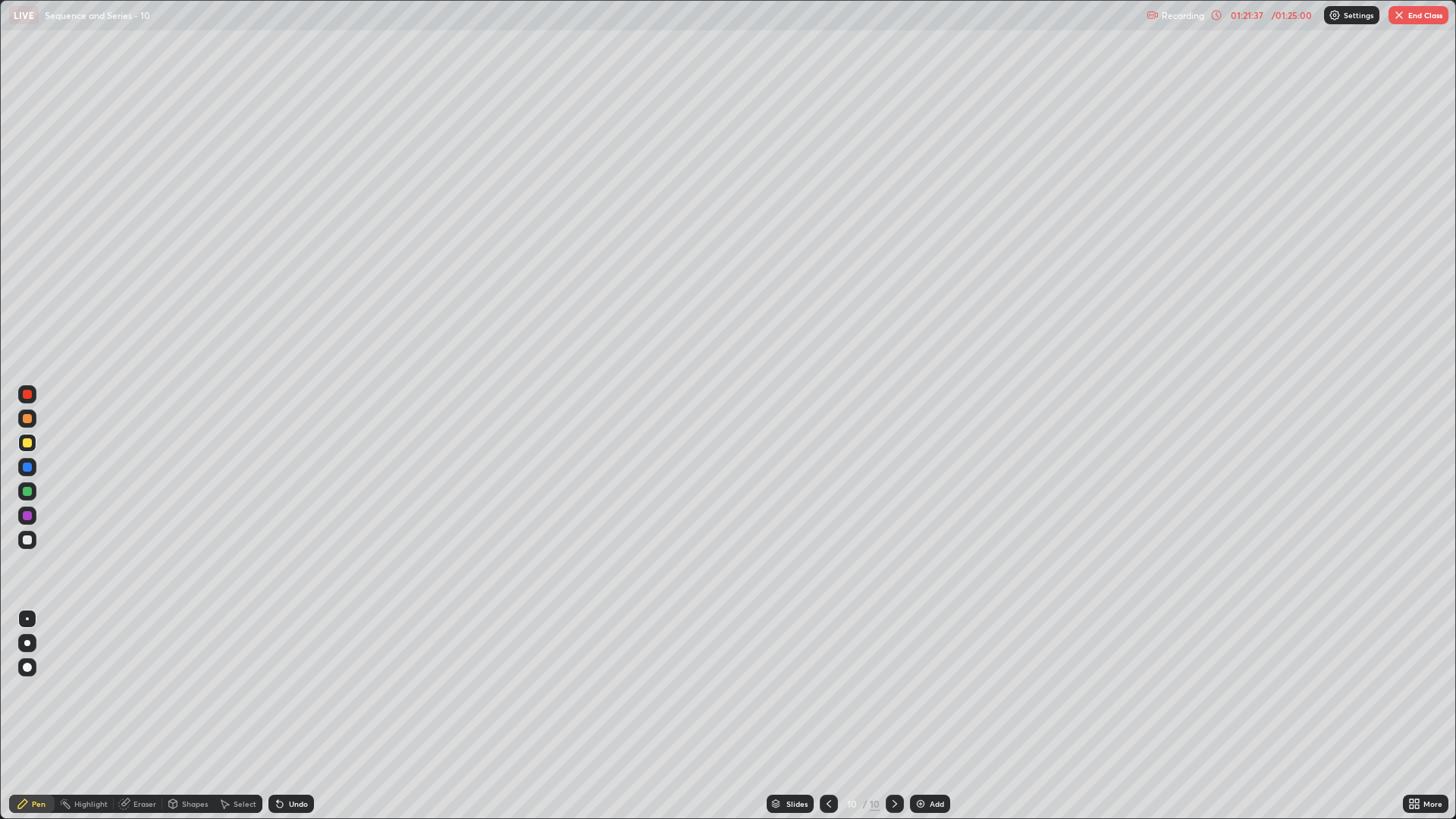
click at [145, 691] on div "Eraser" at bounding box center [144, 804] width 23 height 8
click at [44, 691] on div "Pen" at bounding box center [39, 804] width 14 height 8
click at [142, 691] on div "Eraser" at bounding box center [138, 803] width 48 height 18
click at [32, 691] on div "Pen" at bounding box center [39, 804] width 14 height 8
click at [136, 691] on div "Eraser" at bounding box center [138, 803] width 48 height 18
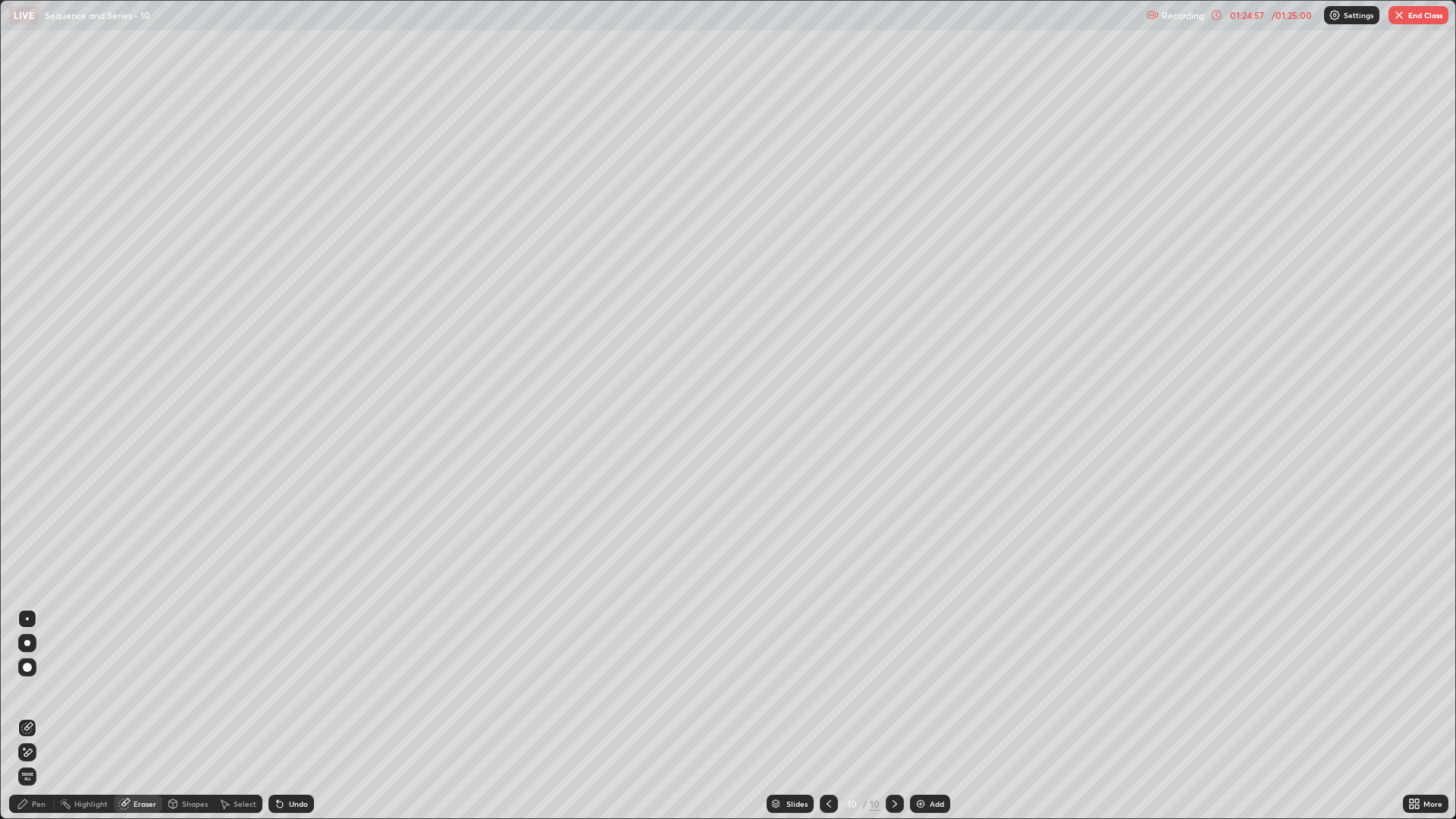
click at [31, 691] on div "Pen" at bounding box center [32, 803] width 45 height 18
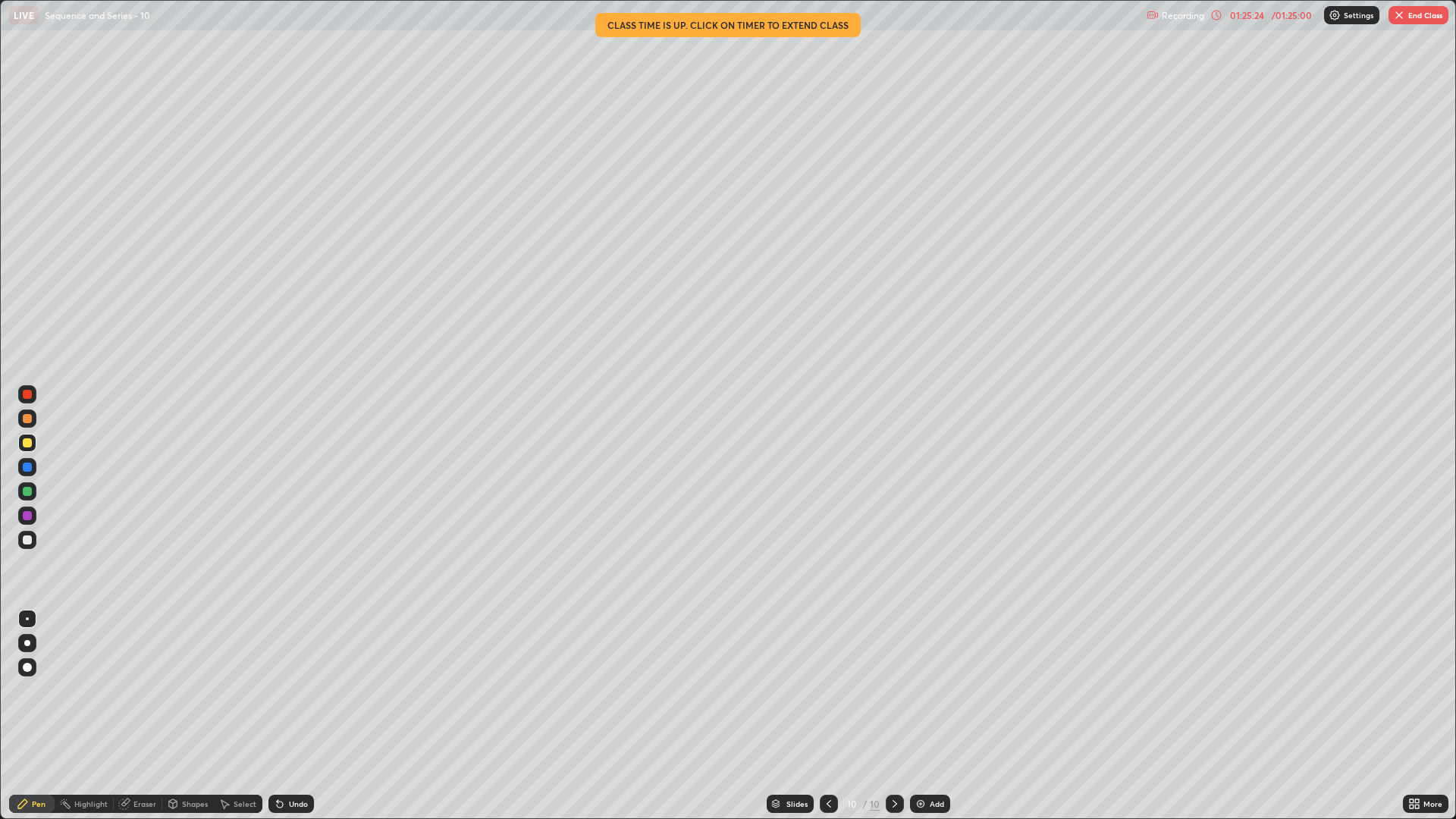
click at [1420, 20] on button "End Class" at bounding box center [1418, 15] width 60 height 18
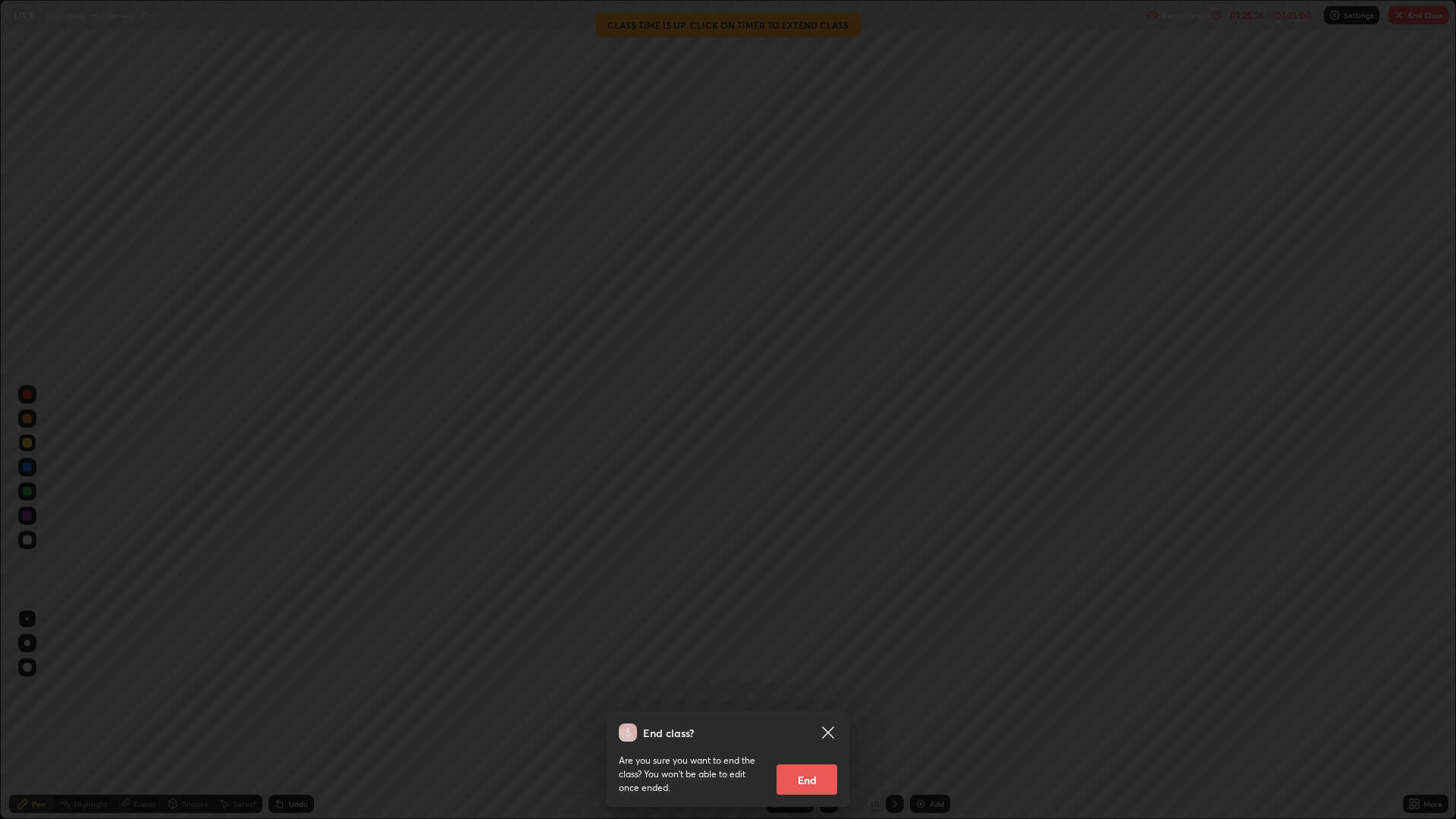
click at [811, 691] on button "End" at bounding box center [807, 779] width 61 height 30
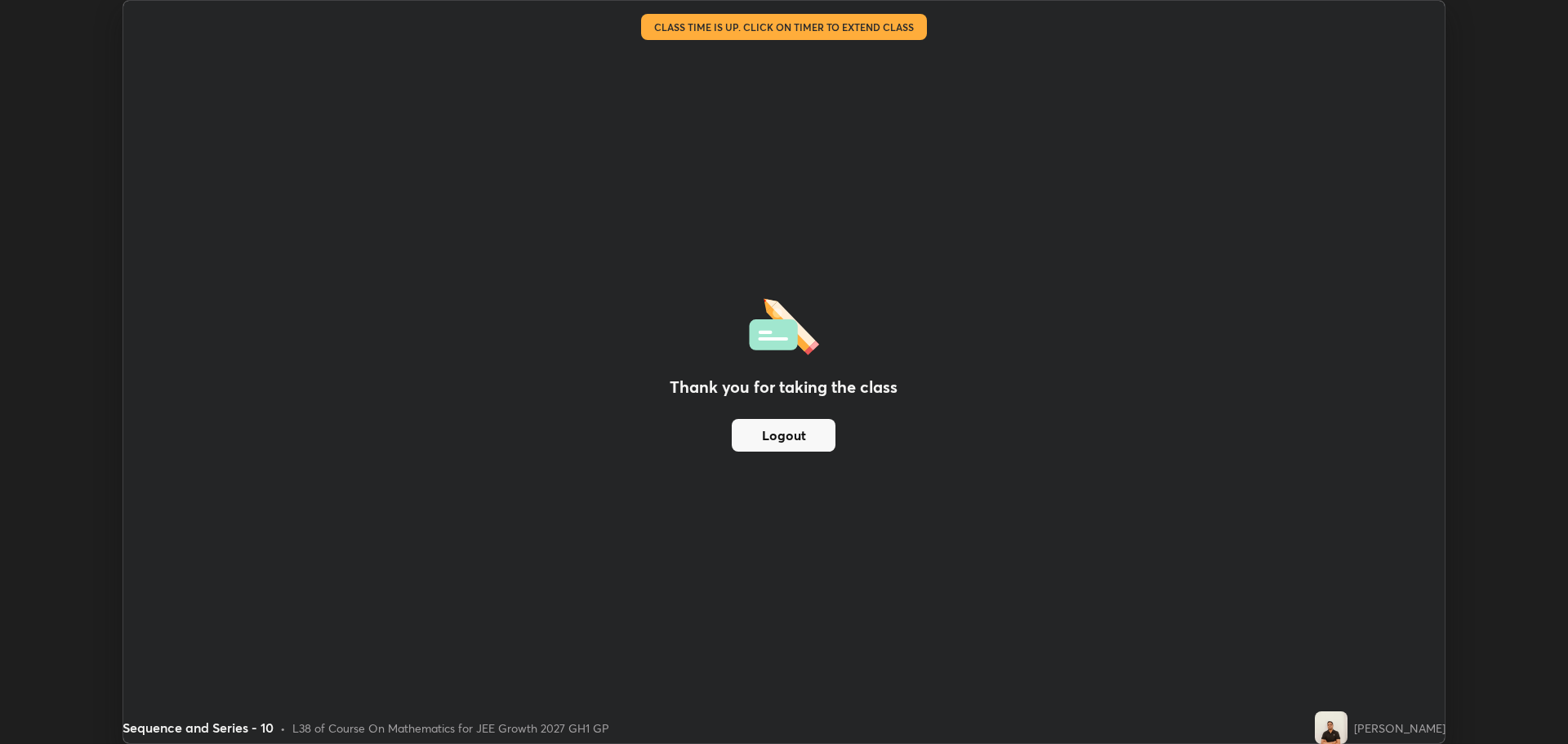
scroll to position [80889, 80086]
